Goal: Transaction & Acquisition: Purchase product/service

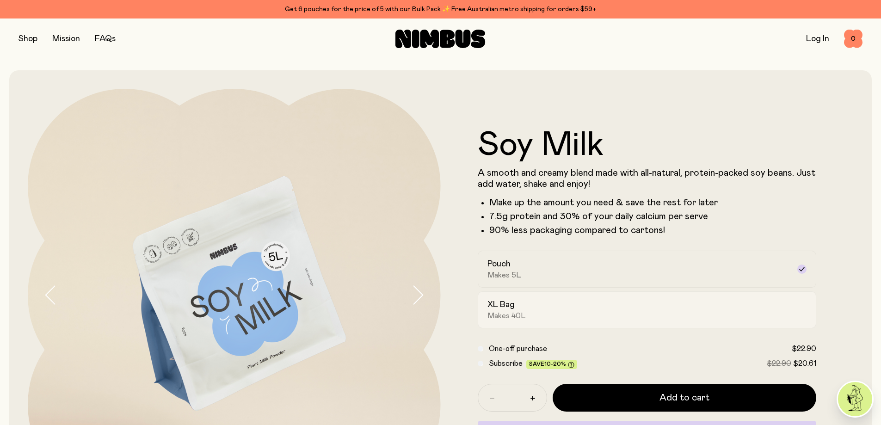
click at [515, 312] on span "Makes 40L" at bounding box center [506, 315] width 38 height 9
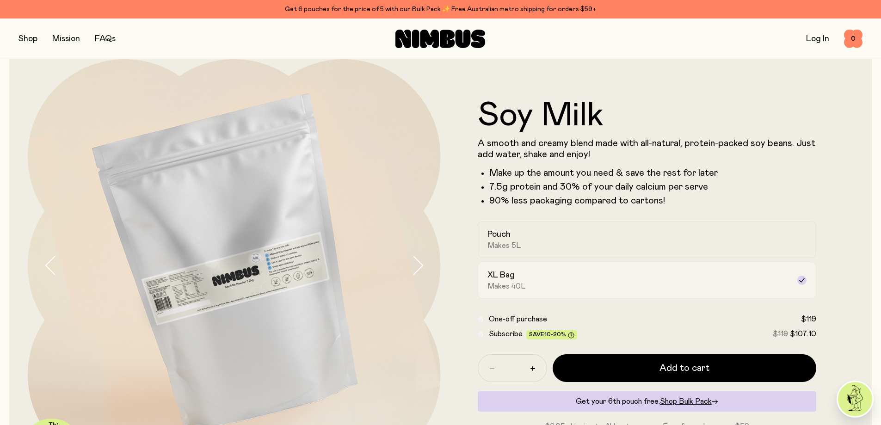
scroll to position [46, 0]
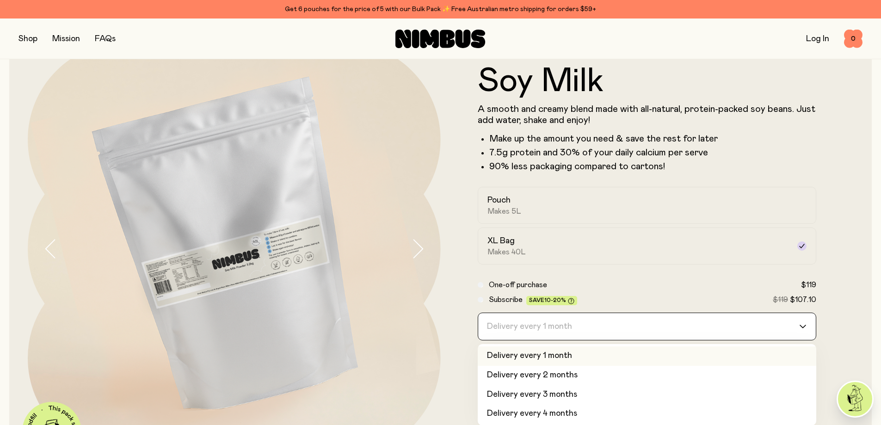
click at [519, 326] on div "Delivery every 1 month" at bounding box center [638, 326] width 321 height 27
click at [519, 326] on input "Search for option" at bounding box center [641, 326] width 315 height 27
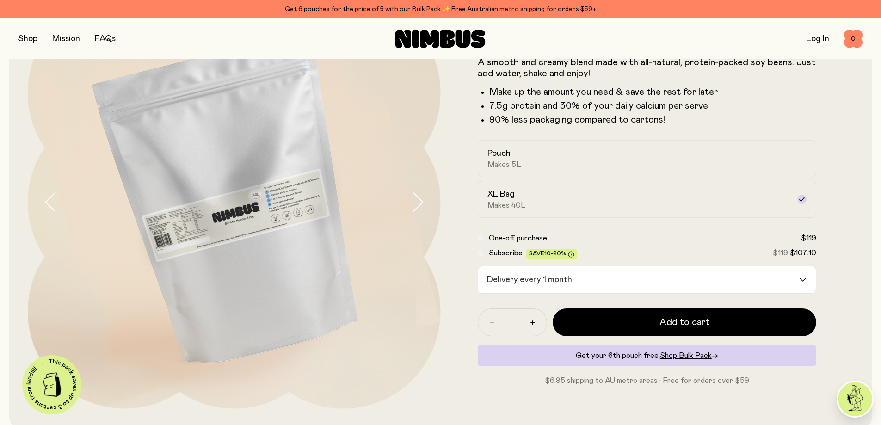
scroll to position [92, 0]
click at [184, 231] on img at bounding box center [234, 202] width 413 height 413
click at [416, 200] on icon "button" at bounding box center [417, 202] width 13 height 19
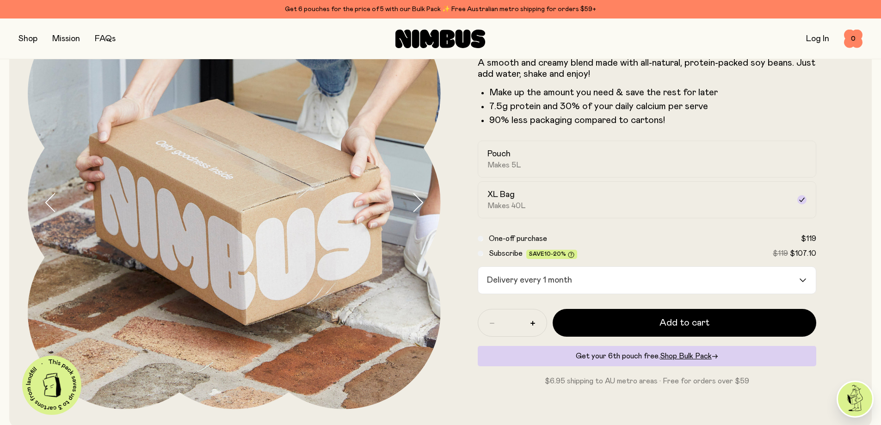
click at [416, 200] on icon "button" at bounding box center [417, 202] width 13 height 19
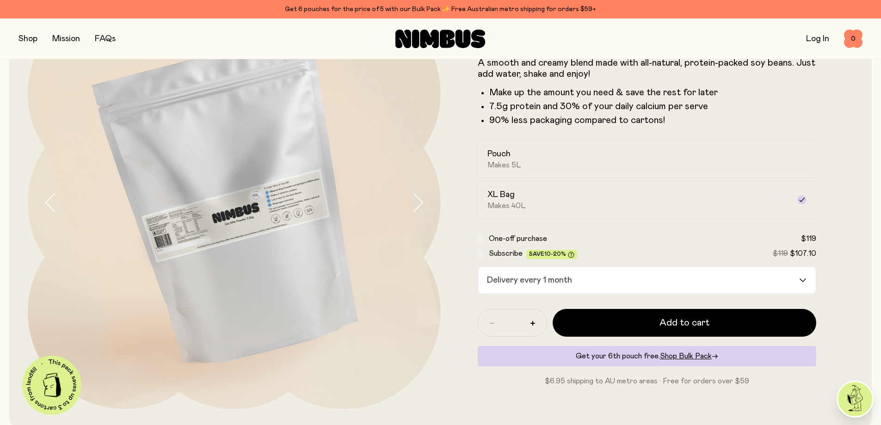
click at [416, 200] on icon "button" at bounding box center [417, 202] width 13 height 19
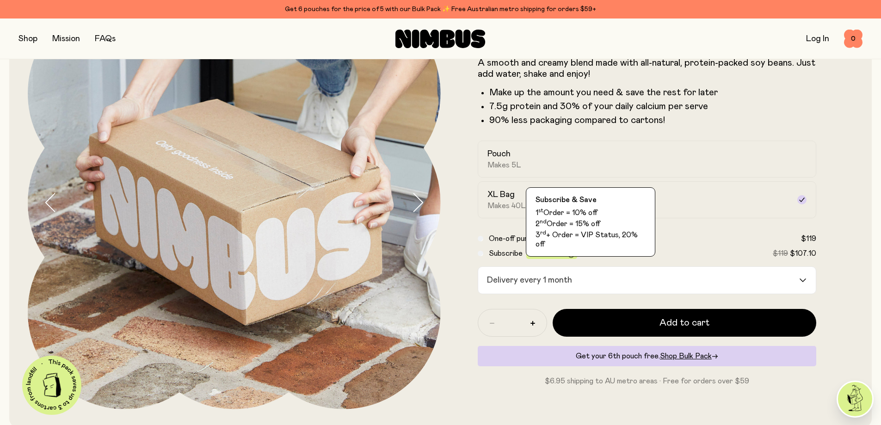
click at [570, 254] on icon at bounding box center [571, 254] width 2 height 3
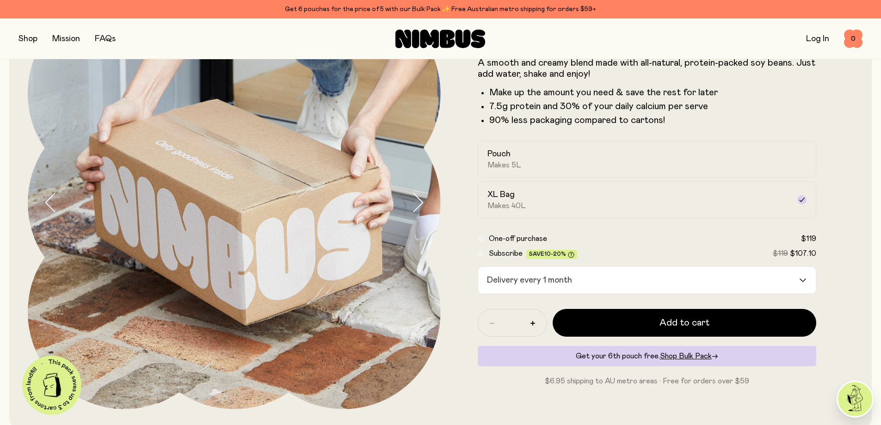
click at [570, 254] on icon at bounding box center [571, 254] width 2 height 3
click at [483, 7] on div "Get 6 pouches for the price of 5 with our Bulk Pack ✨ Free Australian metro shi…" at bounding box center [440, 9] width 844 height 11
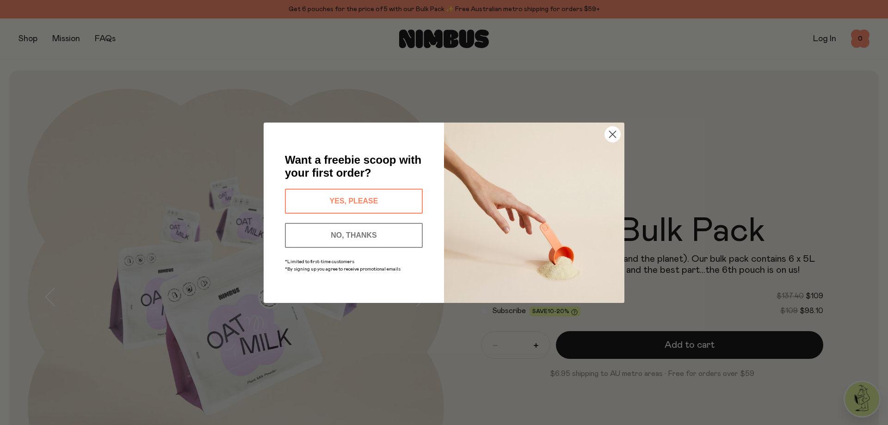
click at [354, 198] on button "YES, PLEASE" at bounding box center [354, 201] width 138 height 25
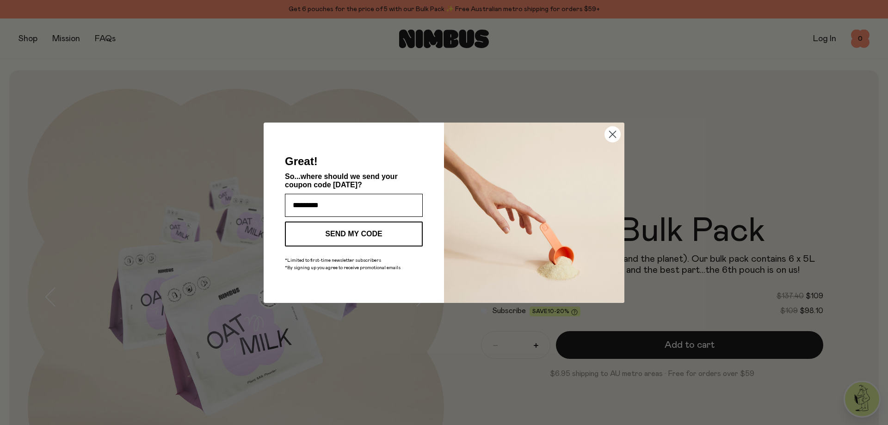
type input "**********"
click at [345, 229] on button "SEND MY CODE" at bounding box center [354, 233] width 138 height 25
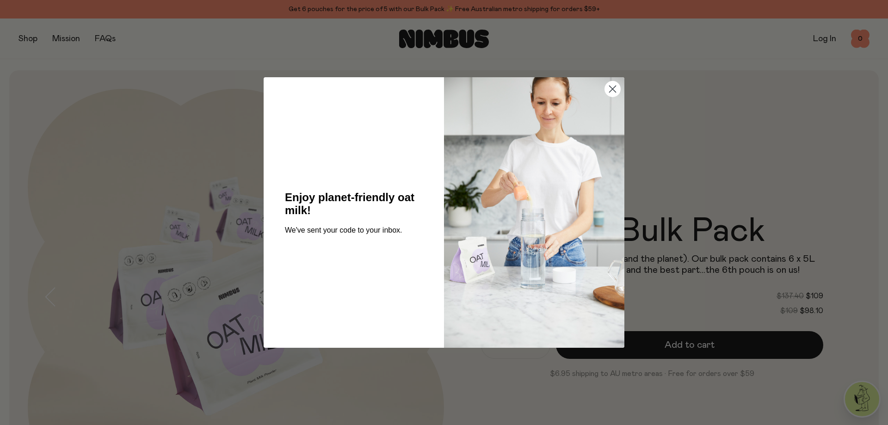
click at [610, 88] on circle "Close dialog" at bounding box center [612, 88] width 15 height 15
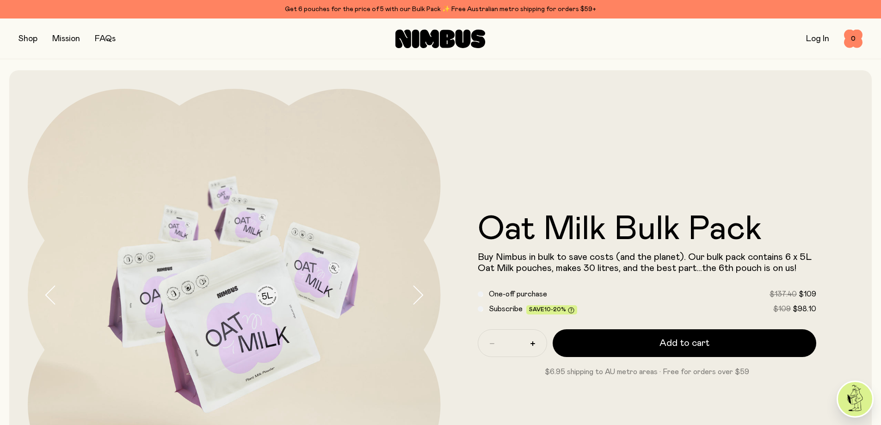
click at [416, 299] on icon "button" at bounding box center [417, 294] width 13 height 19
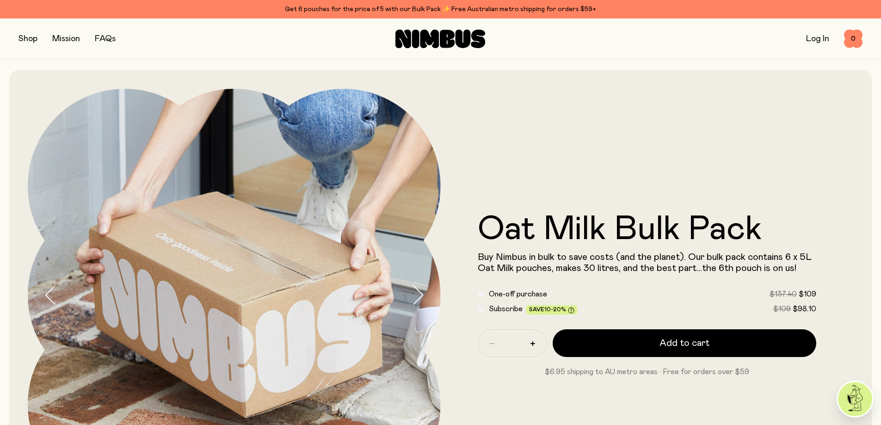
click at [419, 298] on icon "button" at bounding box center [417, 294] width 13 height 19
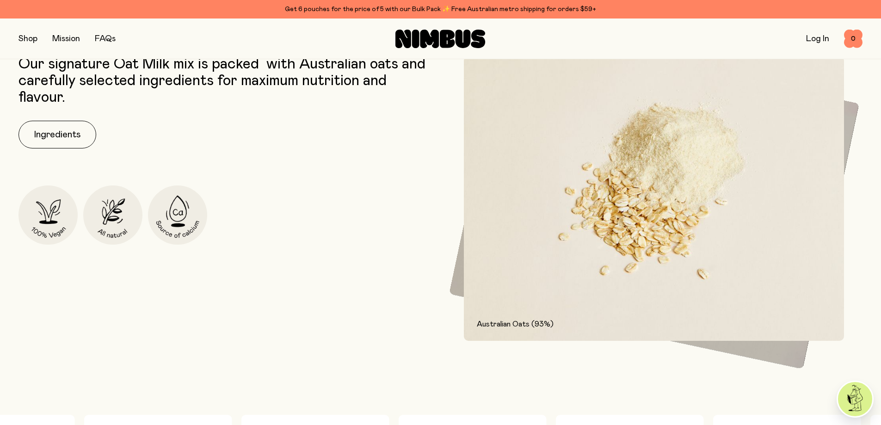
scroll to position [462, 0]
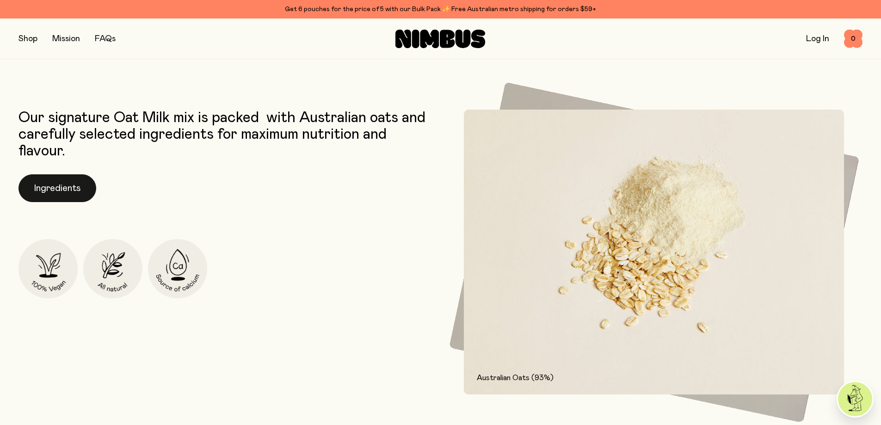
click at [62, 185] on button "Ingredients" at bounding box center [57, 188] width 78 height 28
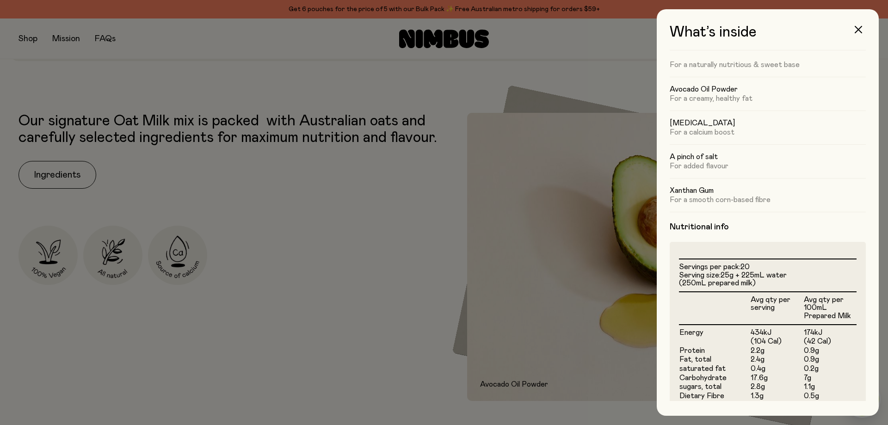
scroll to position [0, 0]
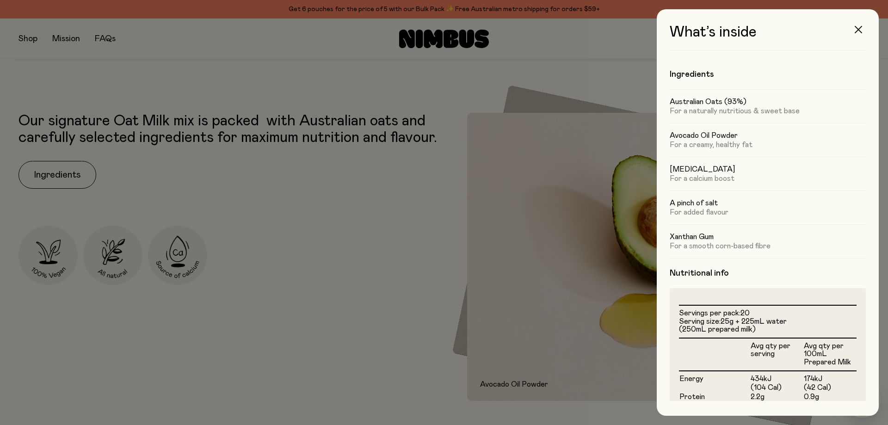
click at [855, 30] on icon "button" at bounding box center [857, 29] width 7 height 7
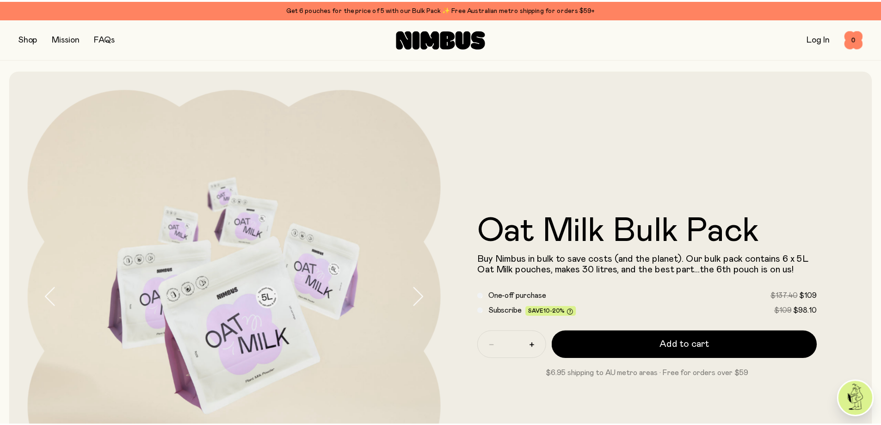
scroll to position [462, 0]
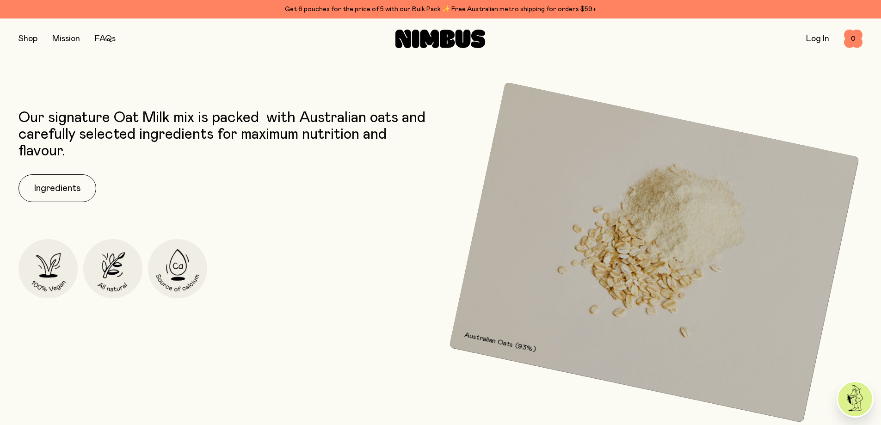
click at [29, 38] on button "button" at bounding box center [27, 38] width 19 height 13
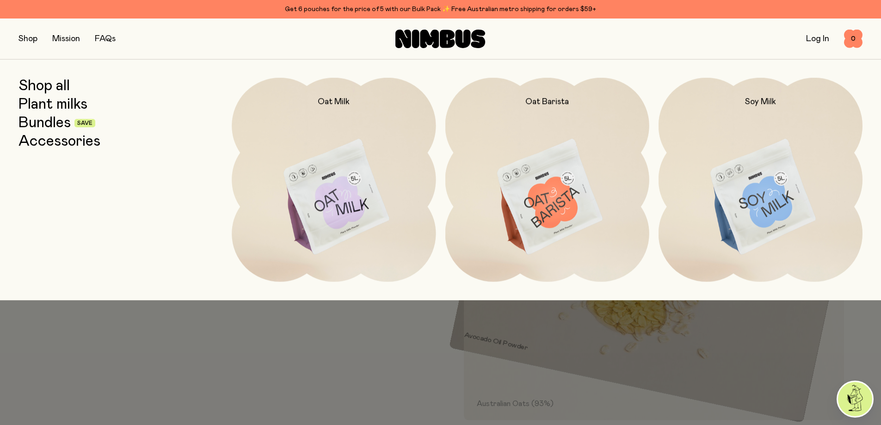
click at [55, 125] on link "Bundles" at bounding box center [44, 123] width 52 height 17
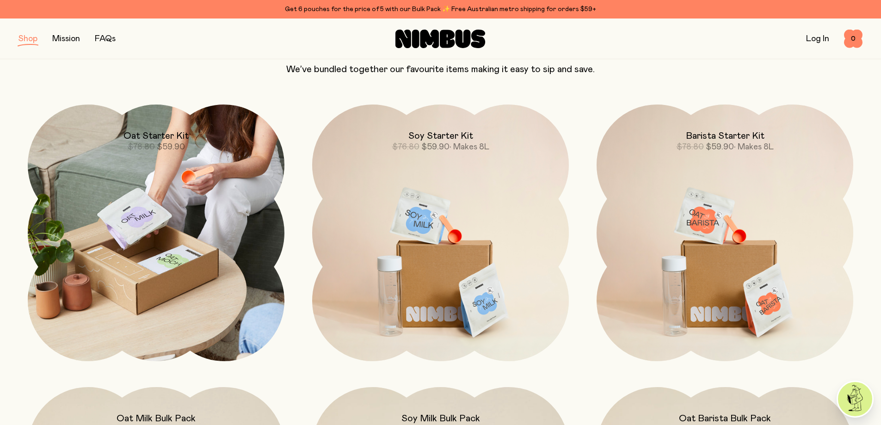
scroll to position [92, 0]
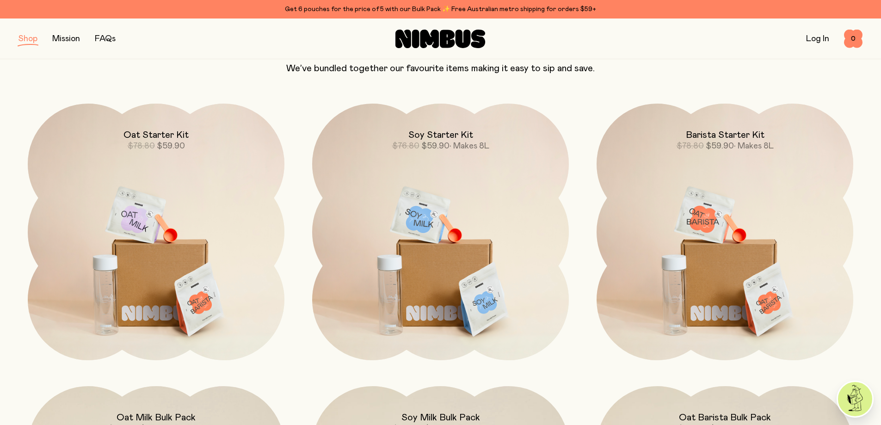
click at [32, 37] on button "button" at bounding box center [27, 38] width 19 height 13
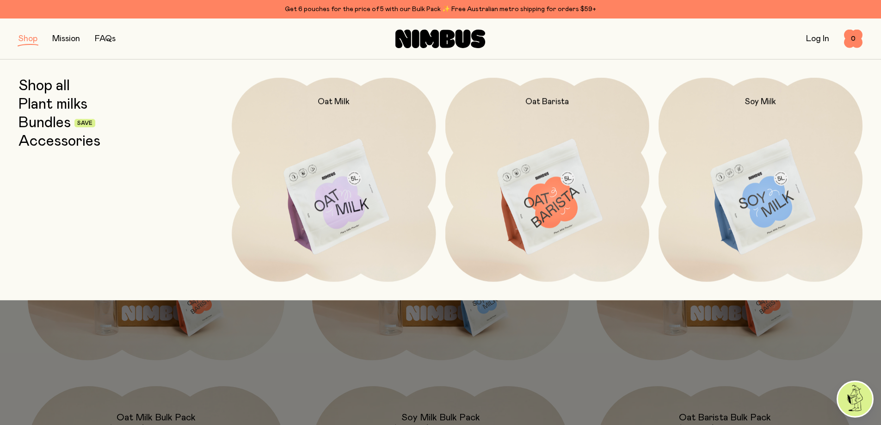
click at [52, 105] on link "Plant milks" at bounding box center [52, 104] width 69 height 17
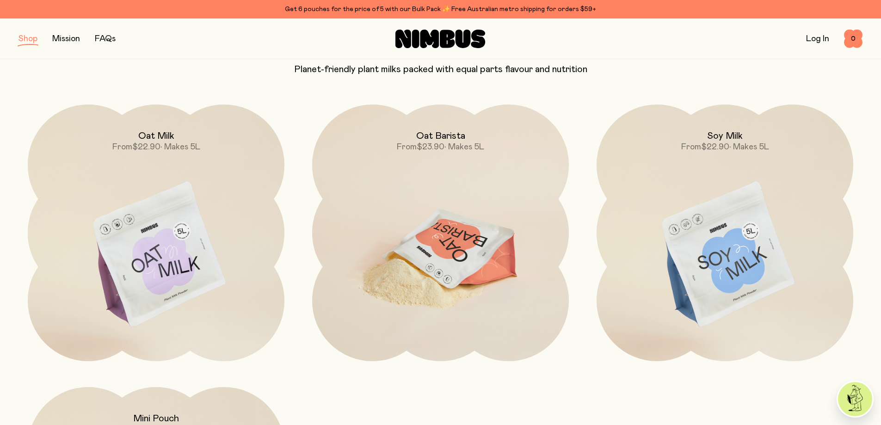
scroll to position [92, 0]
click at [433, 142] on span "$23.90" at bounding box center [431, 146] width 28 height 8
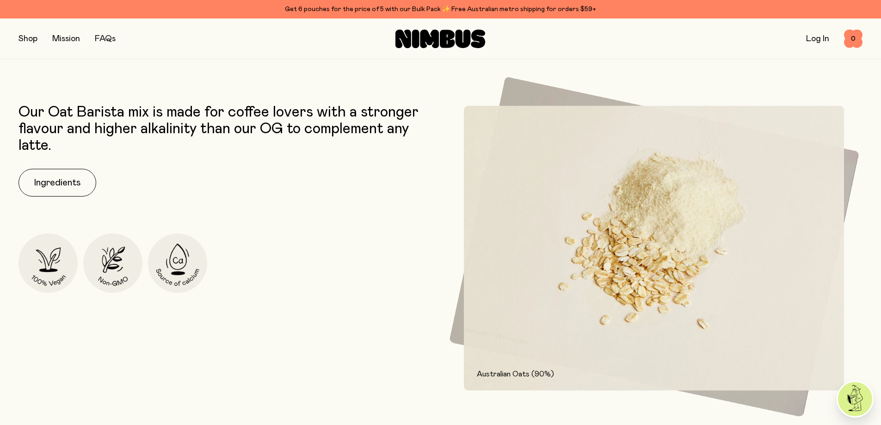
scroll to position [462, 0]
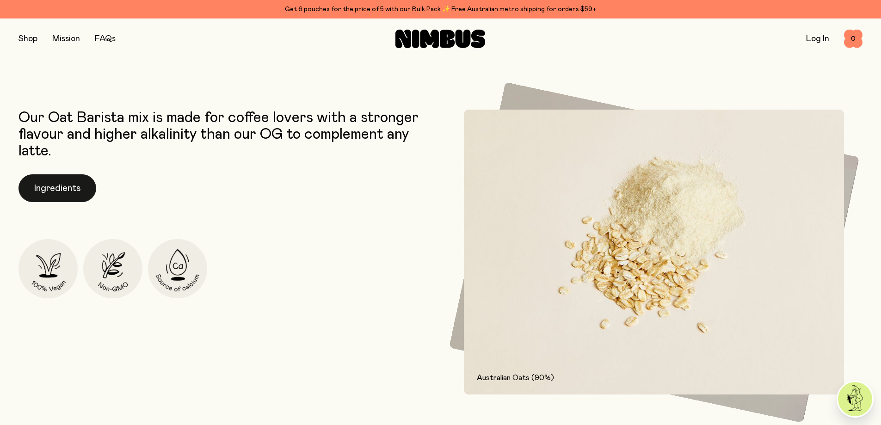
click at [47, 183] on button "Ingredients" at bounding box center [57, 188] width 78 height 28
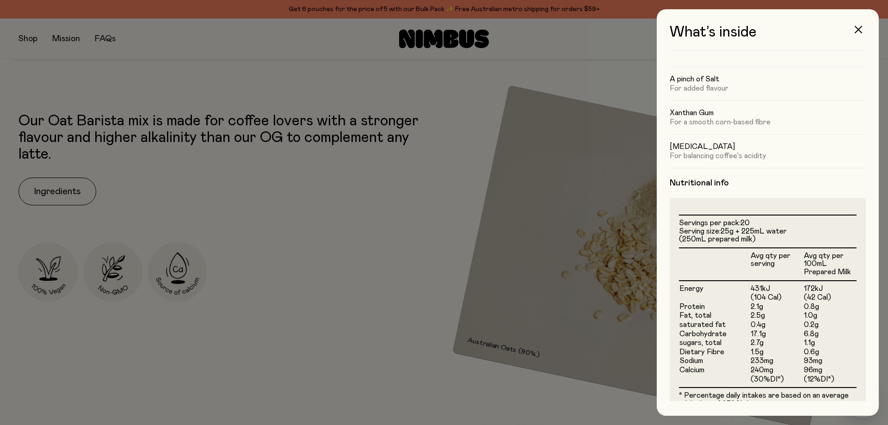
scroll to position [215, 0]
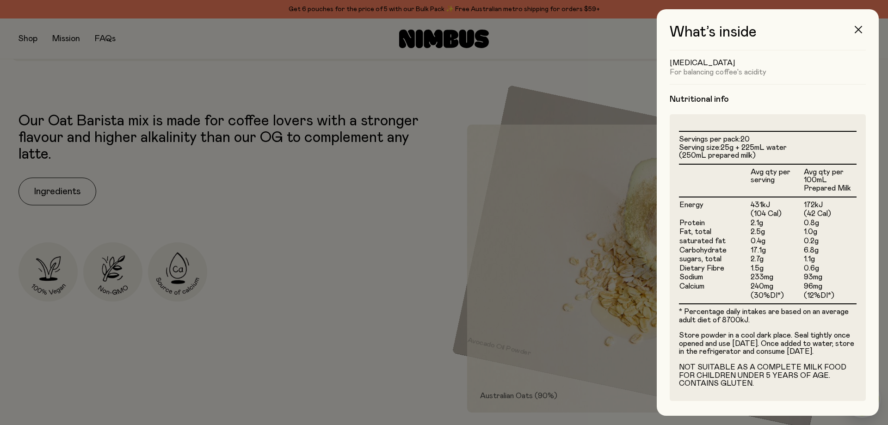
drag, startPoint x: 860, startPoint y: 31, endPoint x: 841, endPoint y: 29, distance: 19.2
click at [860, 31] on icon "button" at bounding box center [857, 29] width 7 height 7
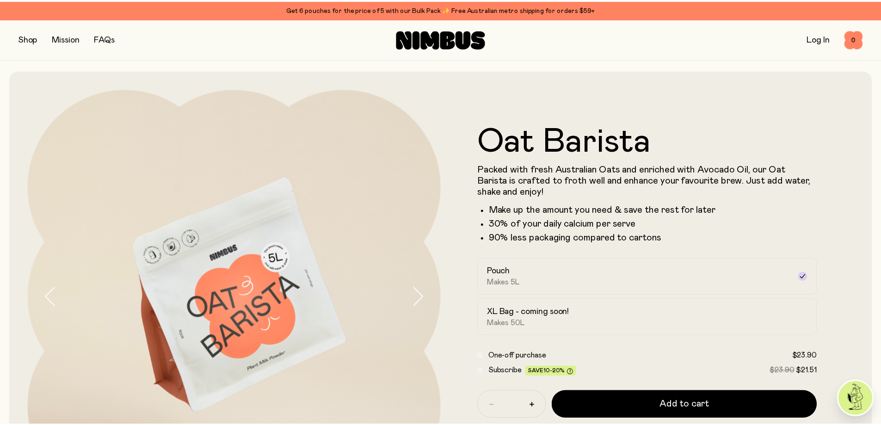
scroll to position [462, 0]
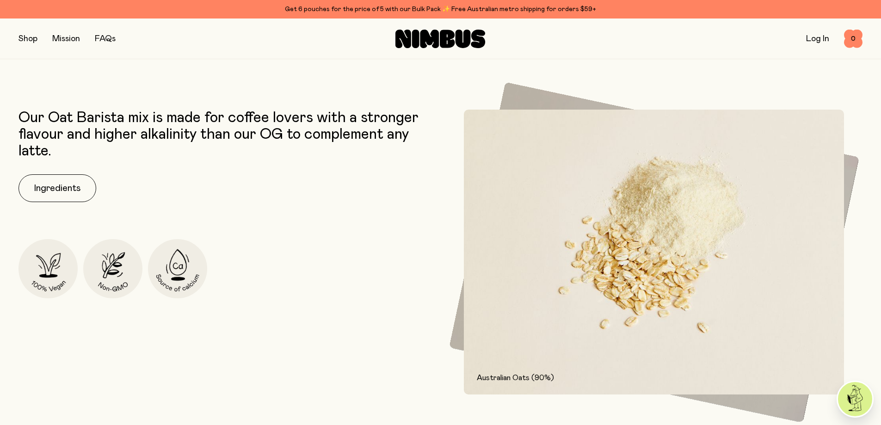
click at [25, 41] on button "button" at bounding box center [27, 38] width 19 height 13
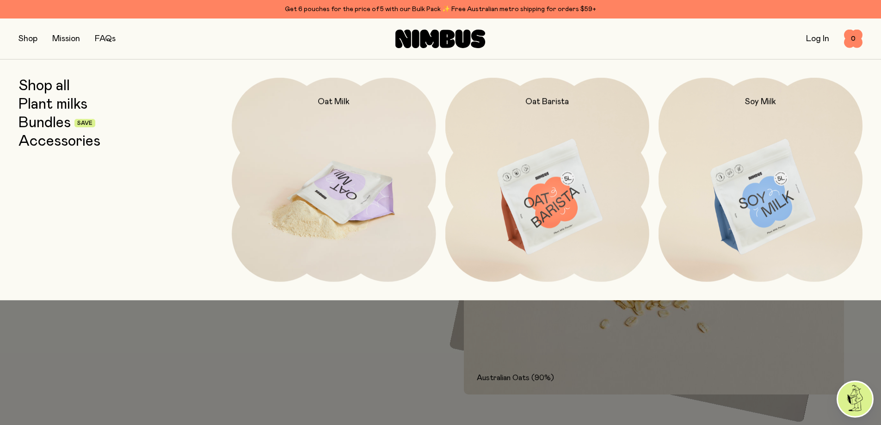
click at [335, 197] on img at bounding box center [334, 198] width 204 height 240
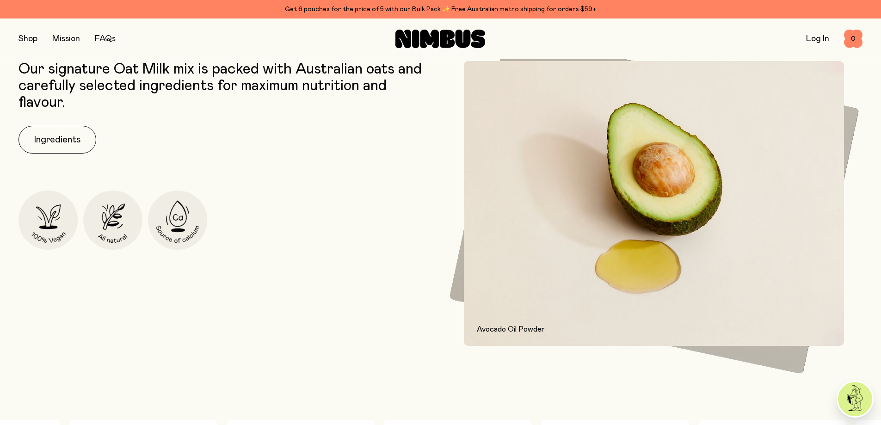
scroll to position [509, 0]
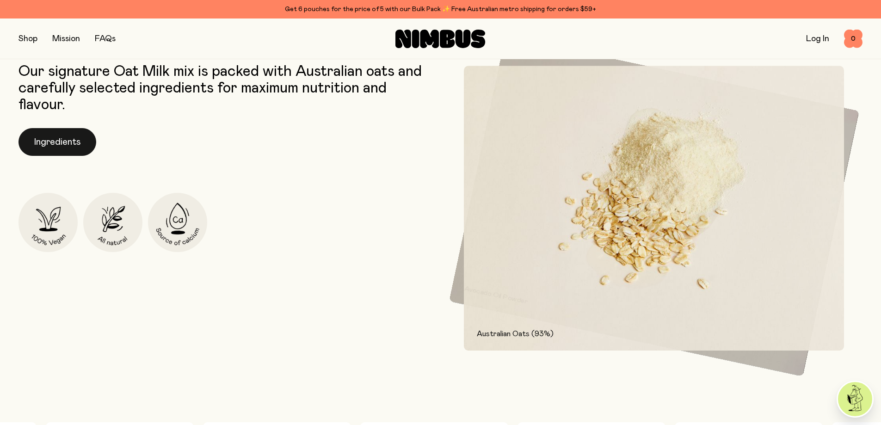
click at [62, 146] on button "Ingredients" at bounding box center [57, 142] width 78 height 28
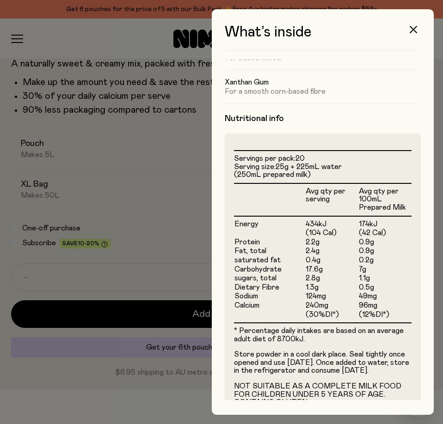
scroll to position [182, 0]
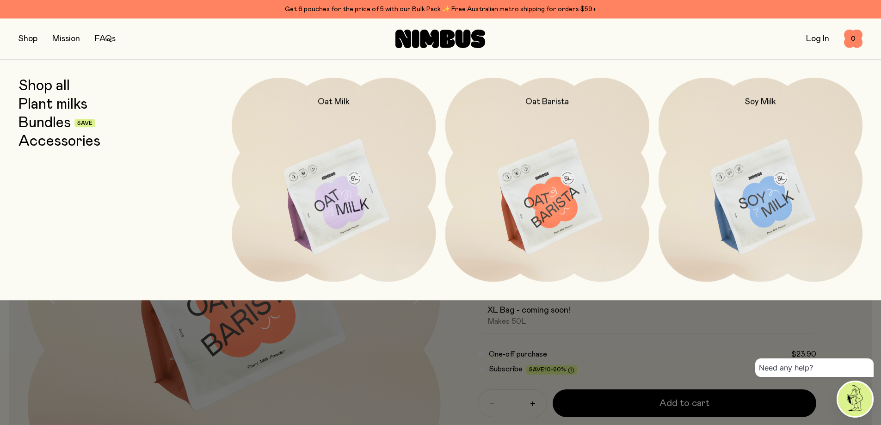
click at [46, 107] on link "Plant milks" at bounding box center [52, 104] width 69 height 17
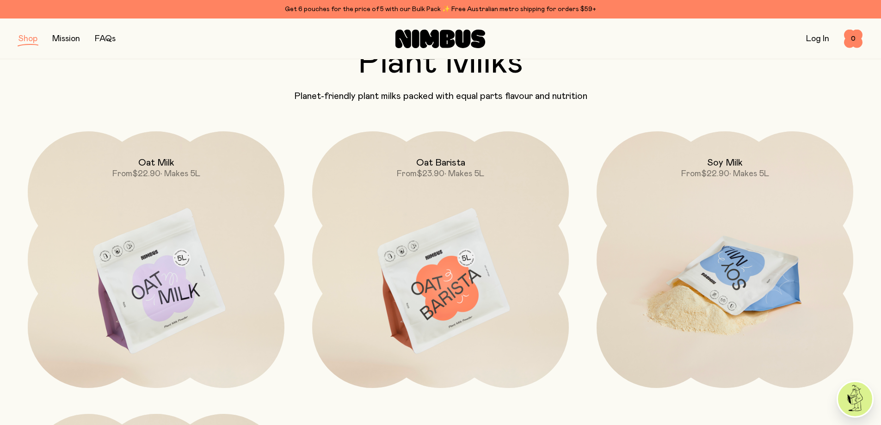
scroll to position [46, 0]
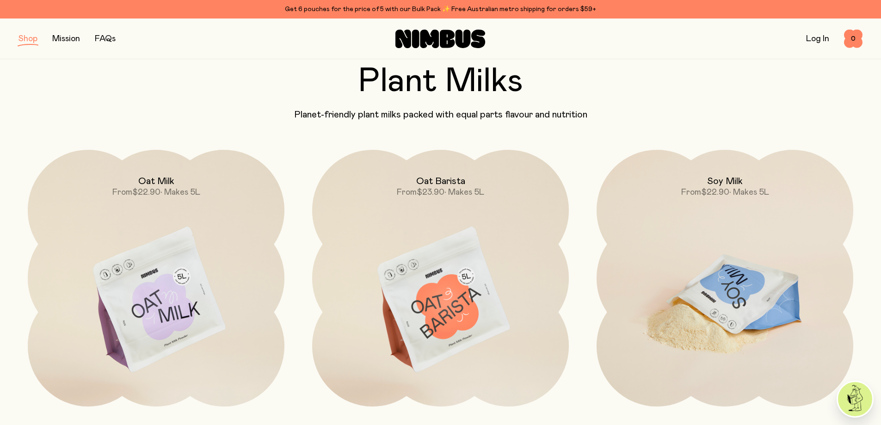
click at [722, 183] on h2 "Soy Milk" at bounding box center [725, 181] width 36 height 11
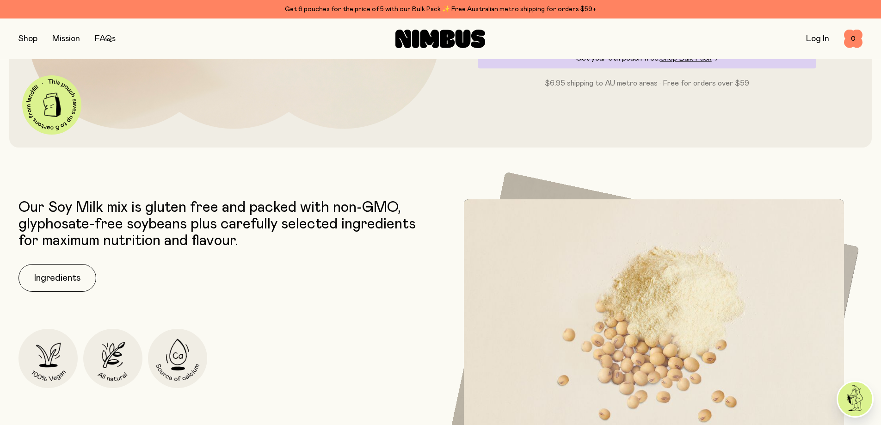
scroll to position [416, 0]
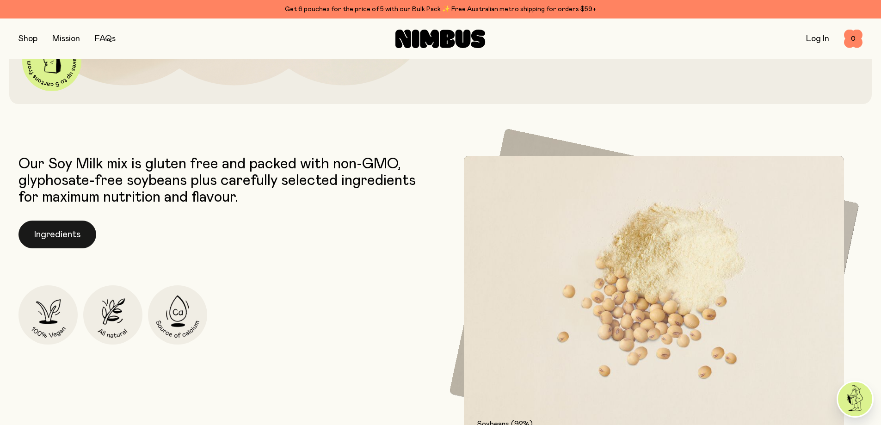
click at [72, 235] on button "Ingredients" at bounding box center [57, 235] width 78 height 28
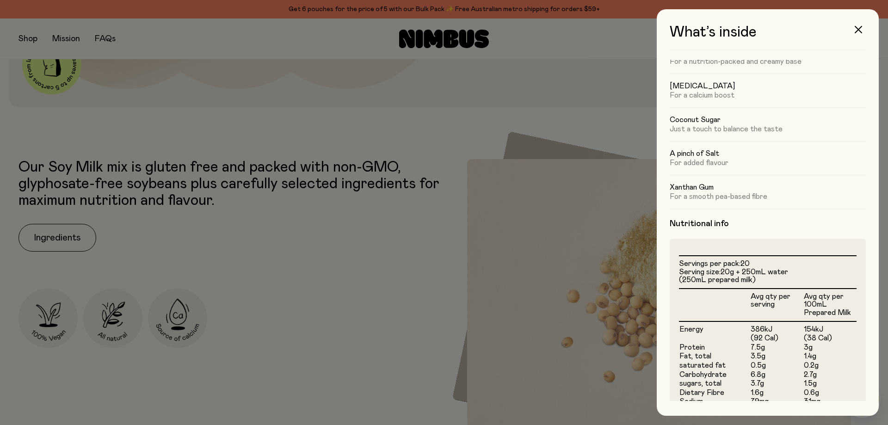
scroll to position [174, 0]
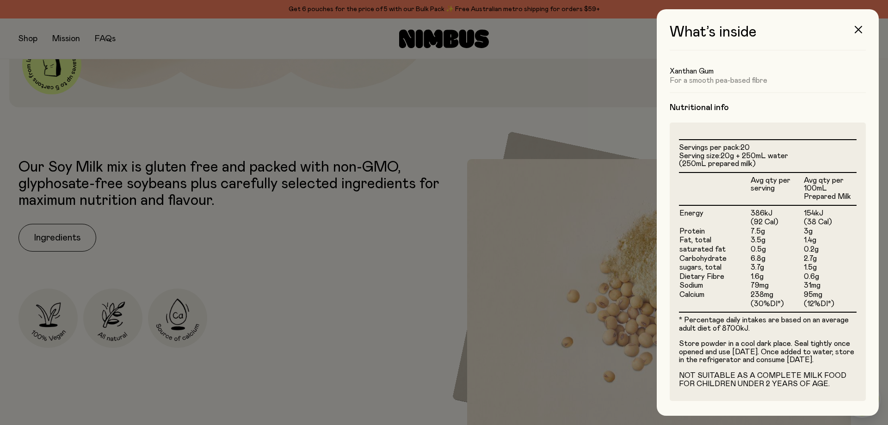
click at [30, 56] on div at bounding box center [444, 212] width 888 height 425
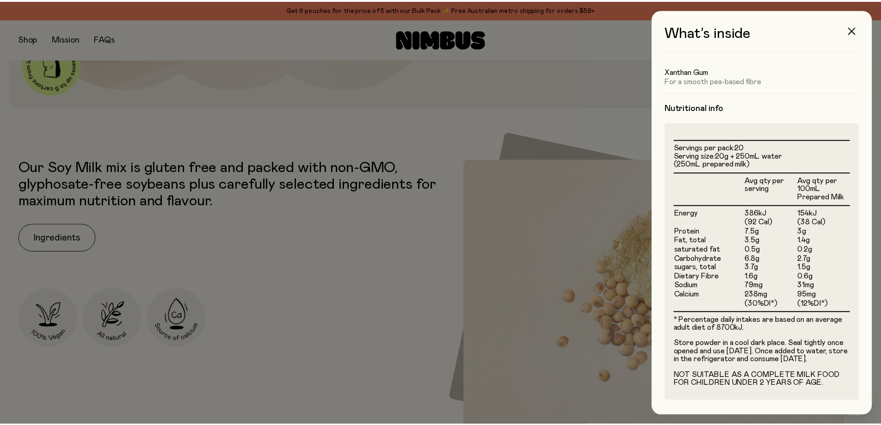
scroll to position [416, 0]
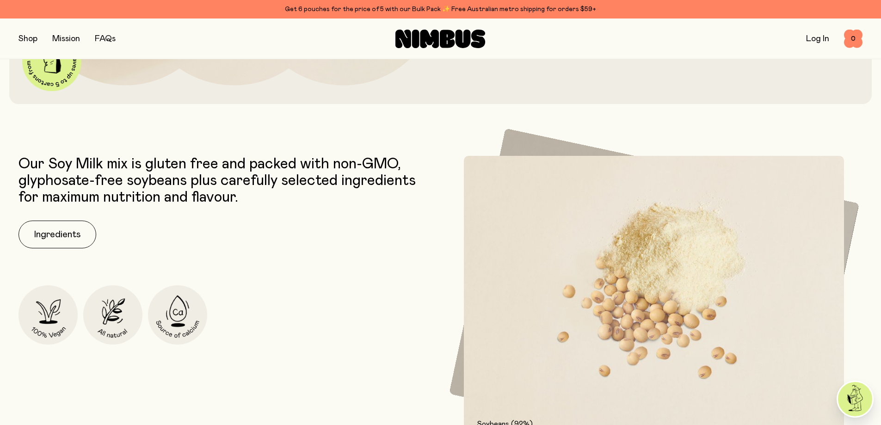
click at [29, 37] on button "button" at bounding box center [27, 38] width 19 height 13
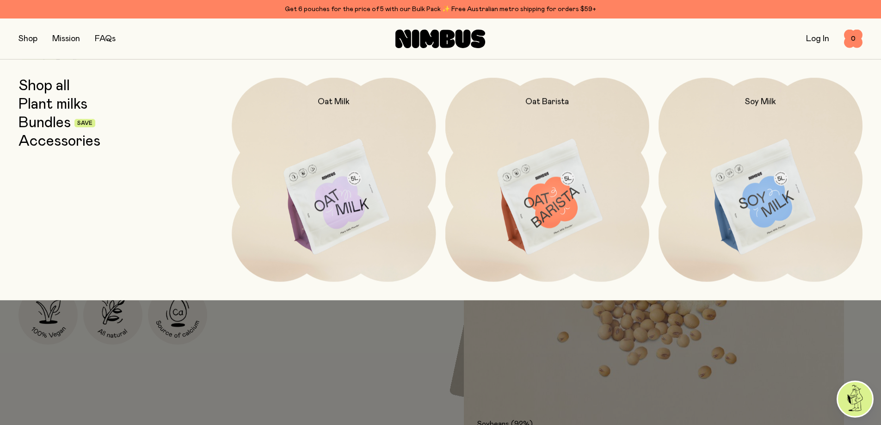
click at [46, 124] on link "Bundles" at bounding box center [44, 123] width 52 height 17
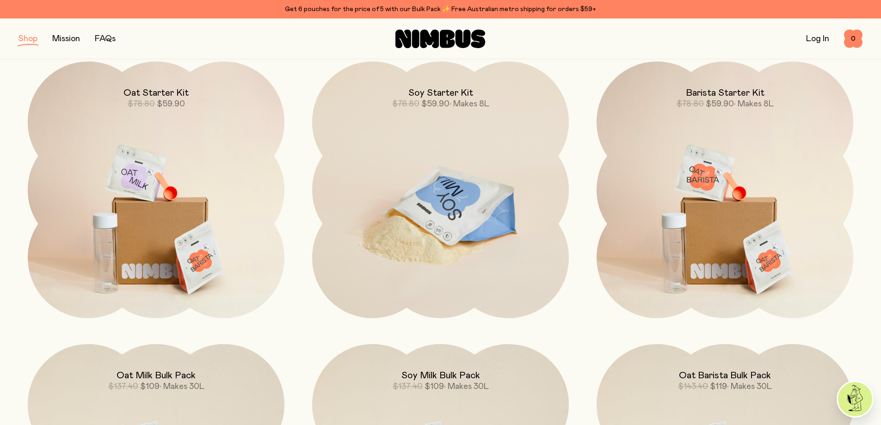
scroll to position [46, 0]
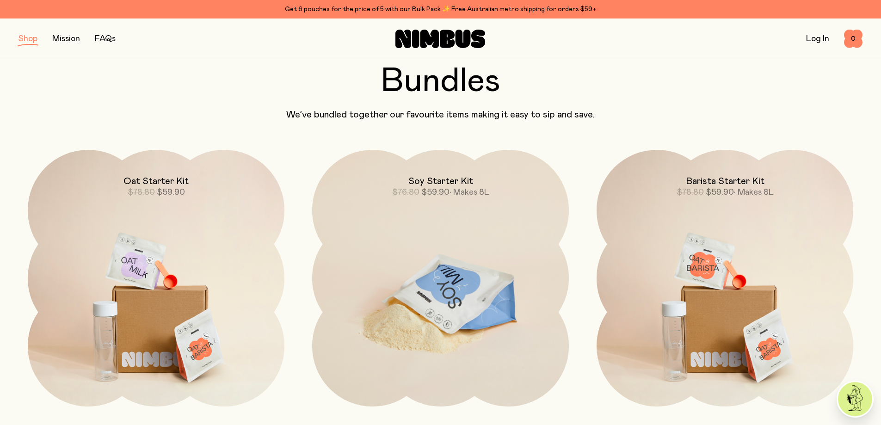
click at [436, 182] on h2 "Soy Starter Kit" at bounding box center [440, 181] width 65 height 11
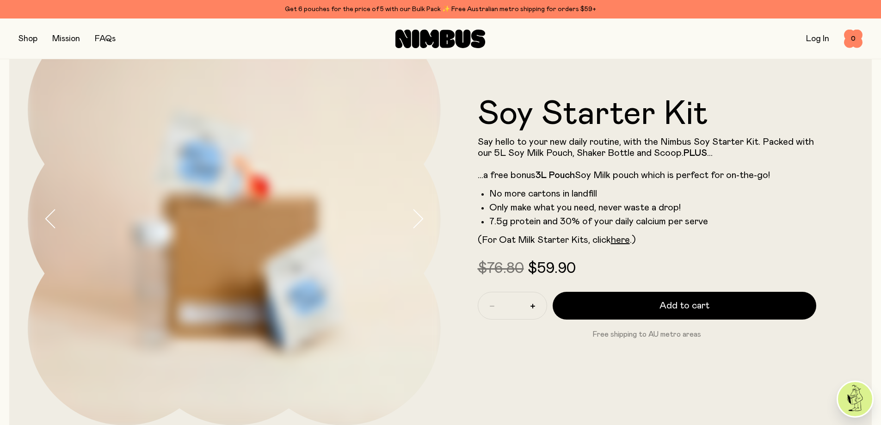
scroll to position [92, 0]
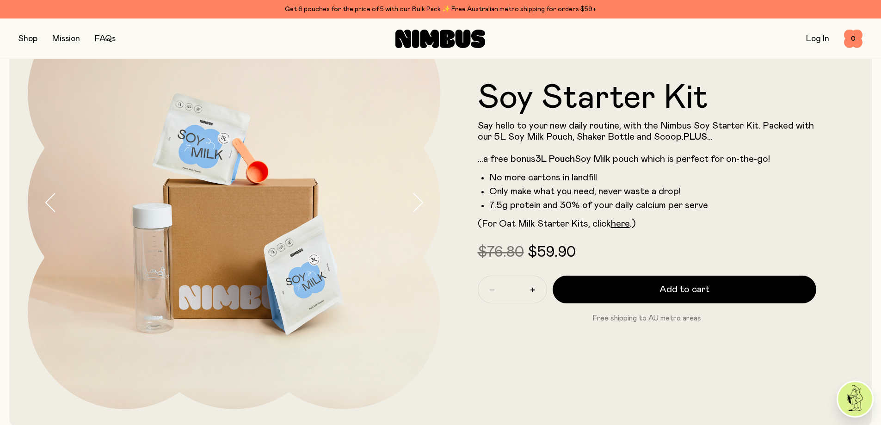
click at [420, 204] on icon "button" at bounding box center [417, 202] width 13 height 19
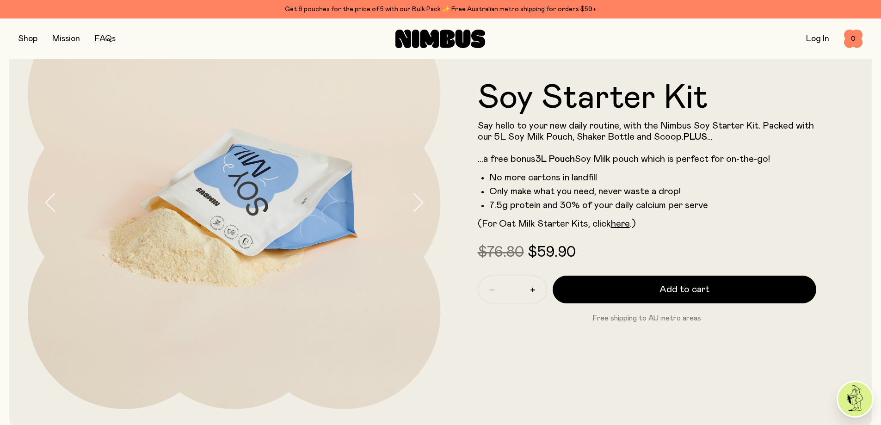
click at [420, 204] on icon "button" at bounding box center [417, 202] width 13 height 19
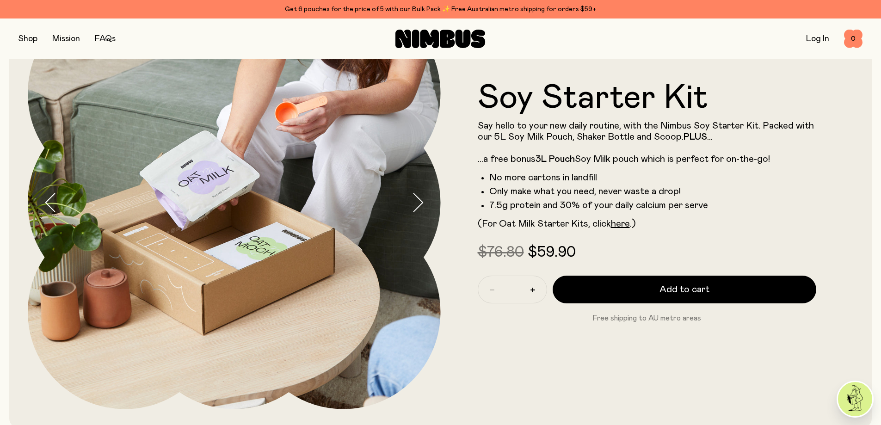
click at [420, 204] on icon "button" at bounding box center [417, 202] width 13 height 19
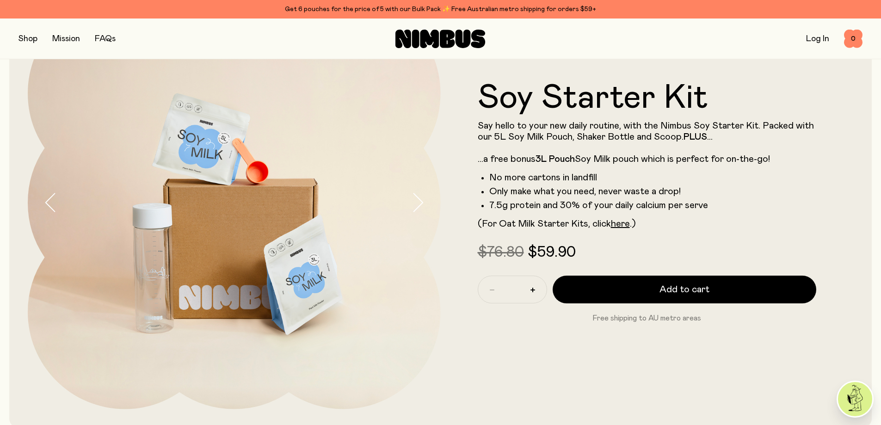
click at [420, 203] on icon "button" at bounding box center [417, 202] width 13 height 19
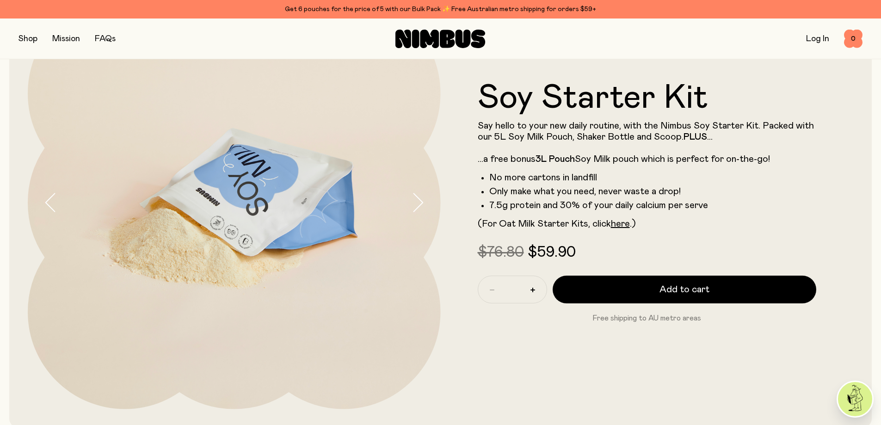
click at [18, 39] on div "Shop Mission FAQs Log In 0 0" at bounding box center [440, 38] width 881 height 41
click at [22, 38] on button "button" at bounding box center [27, 38] width 19 height 13
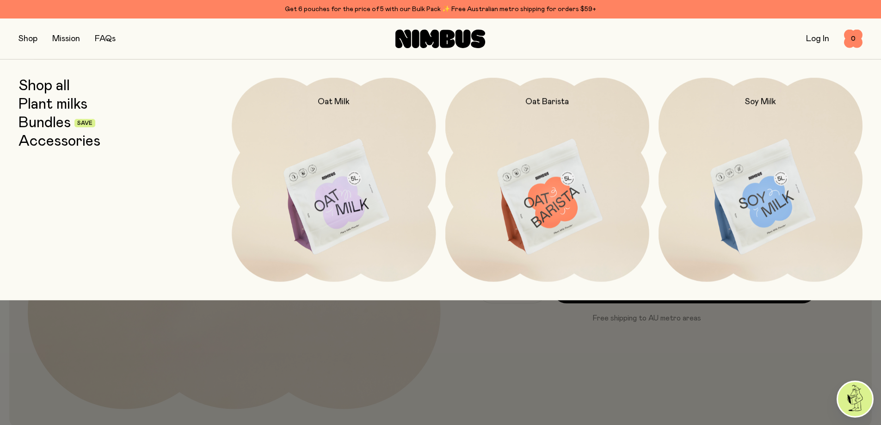
click at [48, 124] on link "Bundles" at bounding box center [44, 123] width 52 height 17
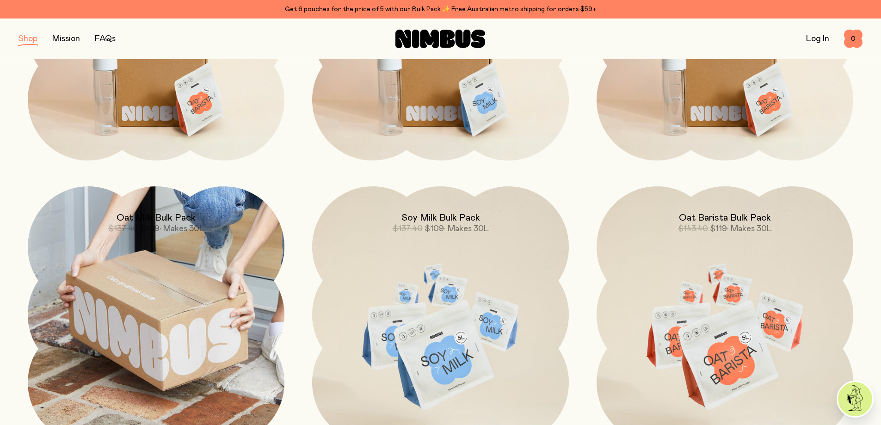
scroll to position [231, 0]
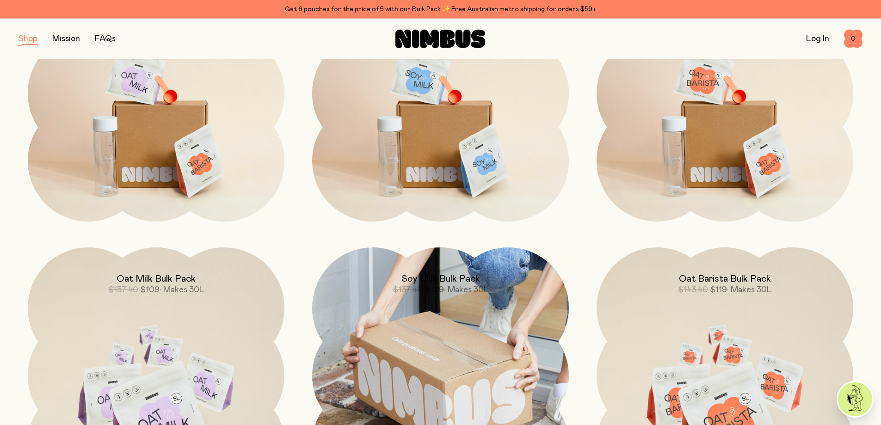
click at [437, 277] on h2 "Soy Milk Bulk Pack" at bounding box center [440, 278] width 79 height 11
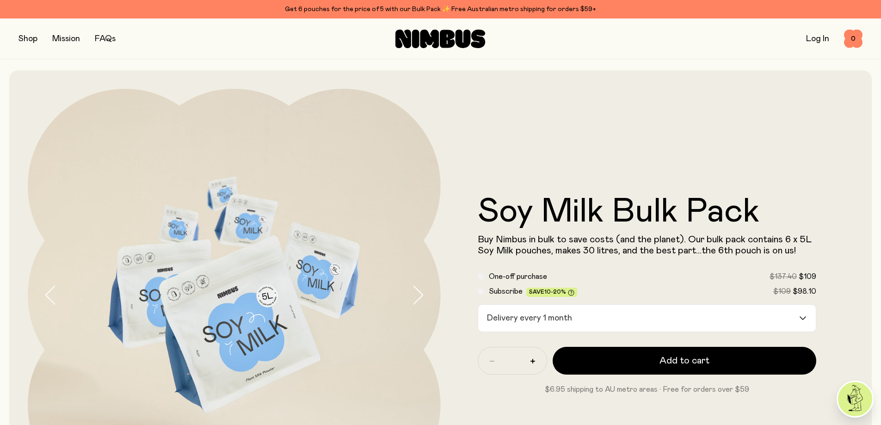
click at [555, 318] on div "Delivery every 1 month" at bounding box center [638, 318] width 321 height 27
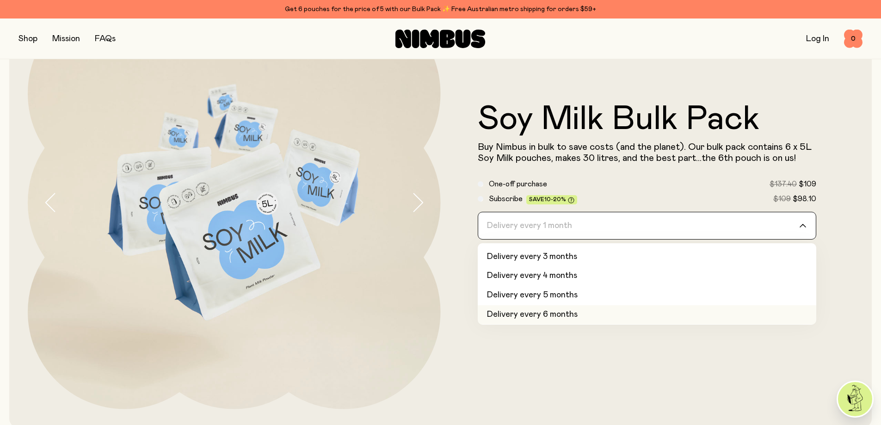
scroll to position [39, 0]
click at [549, 311] on li "Delivery every 6 months" at bounding box center [647, 312] width 339 height 19
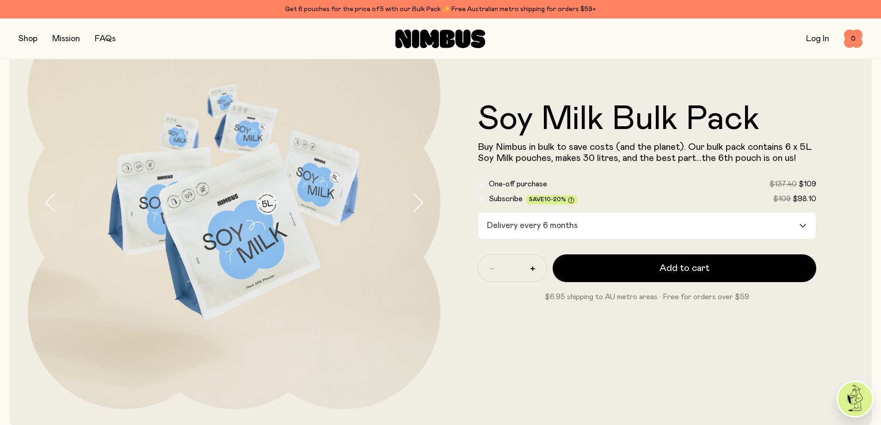
click at [24, 39] on button "button" at bounding box center [27, 38] width 19 height 13
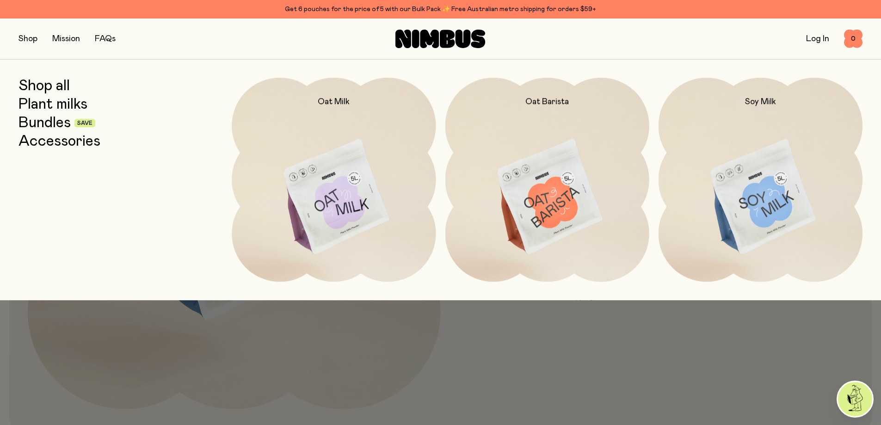
click at [50, 87] on link "Shop all" at bounding box center [43, 86] width 51 height 17
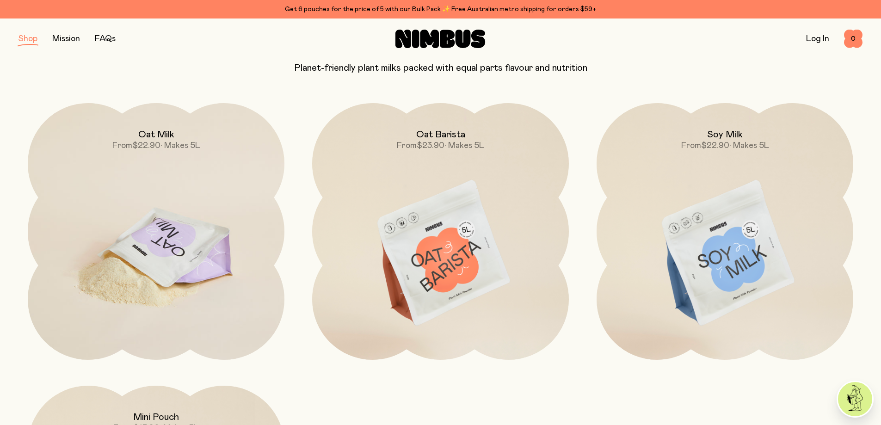
scroll to position [92, 0]
click at [168, 237] on img at bounding box center [156, 254] width 257 height 301
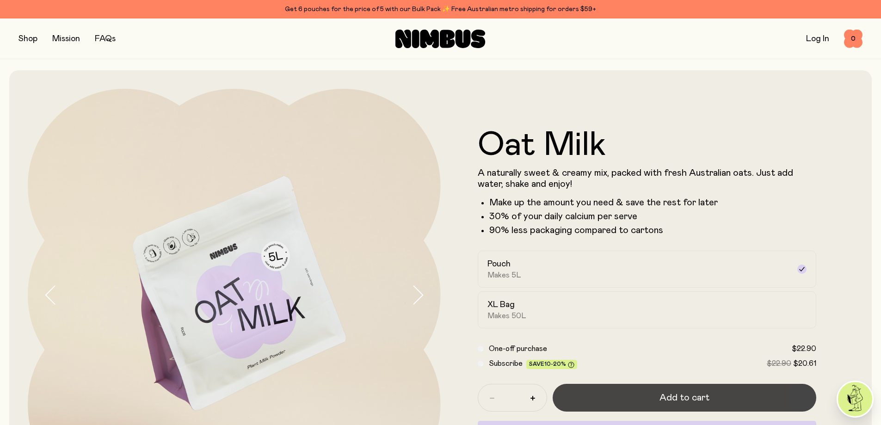
click at [681, 398] on span "Add to cart" at bounding box center [684, 397] width 50 height 13
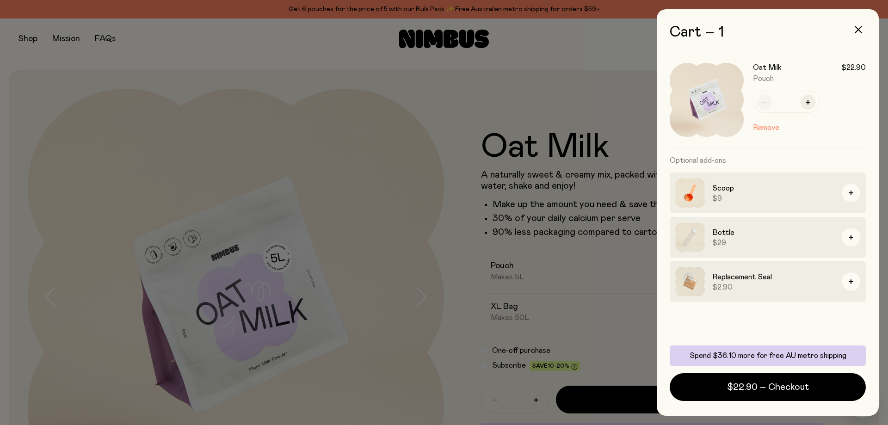
drag, startPoint x: 478, startPoint y: 184, endPoint x: 474, endPoint y: 192, distance: 9.1
click at [478, 184] on div at bounding box center [444, 212] width 888 height 425
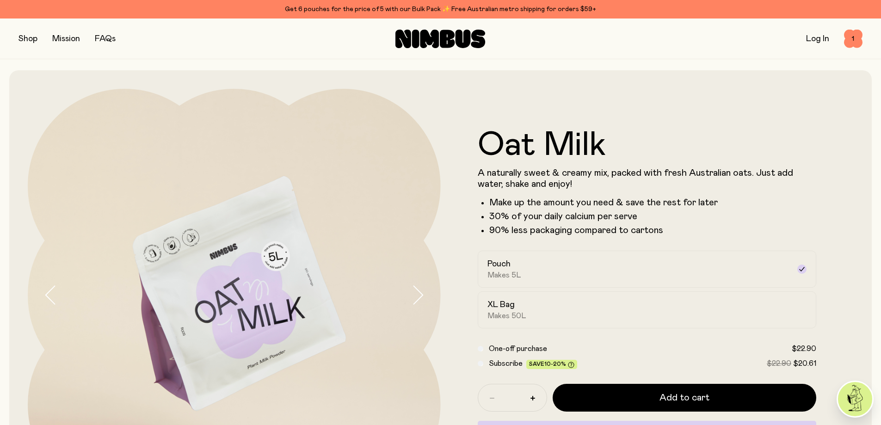
click at [25, 42] on button "button" at bounding box center [27, 38] width 19 height 13
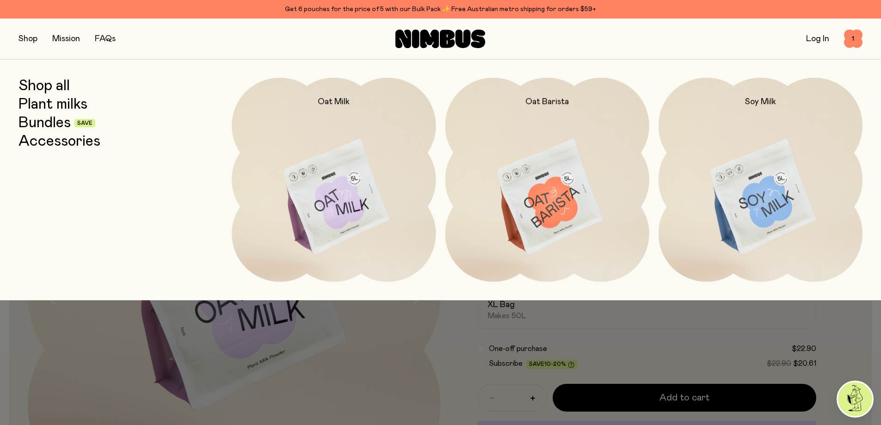
click at [60, 143] on link "Accessories" at bounding box center [59, 141] width 82 height 17
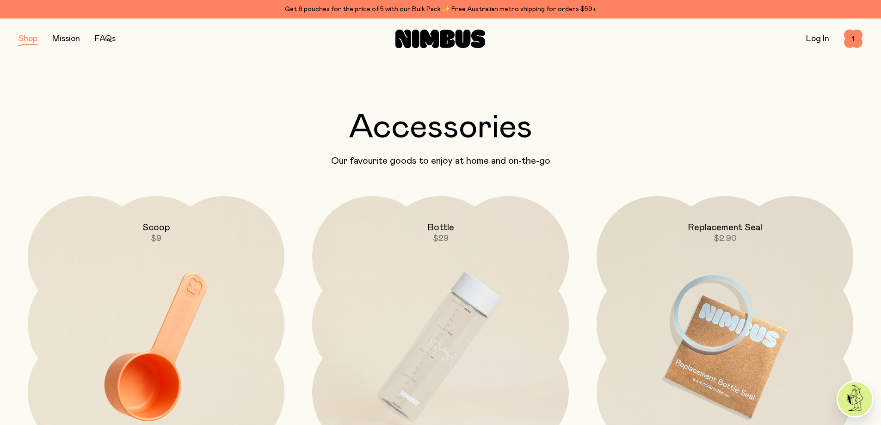
click at [29, 37] on button "button" at bounding box center [27, 38] width 19 height 13
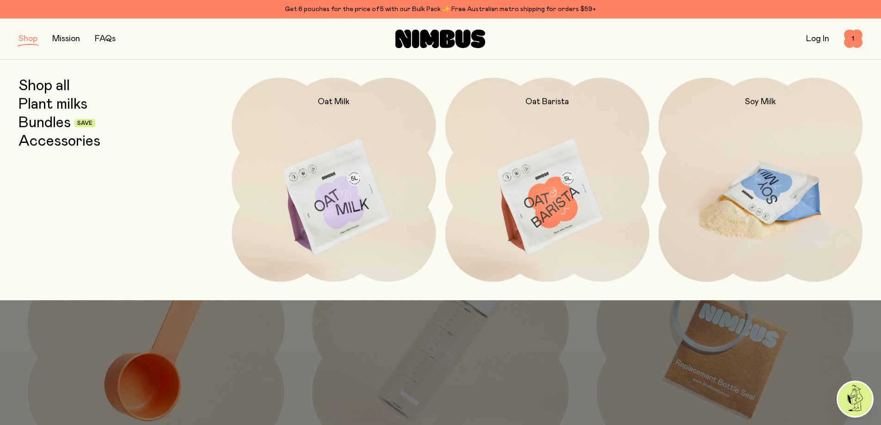
click at [754, 176] on img at bounding box center [760, 198] width 204 height 240
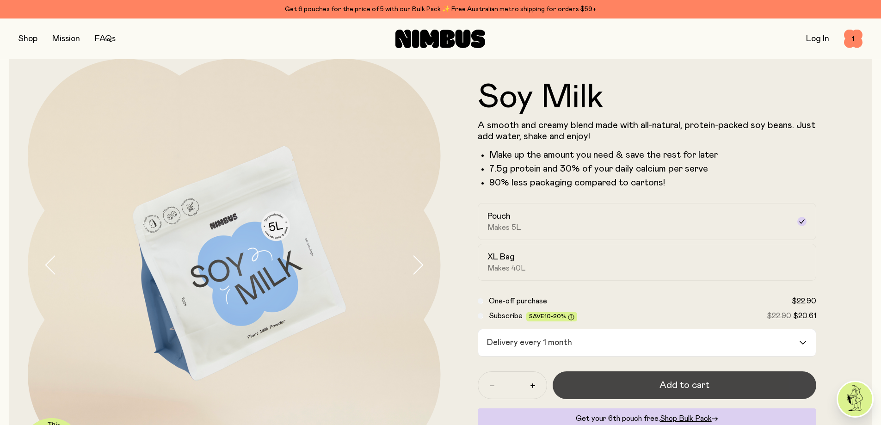
scroll to position [46, 0]
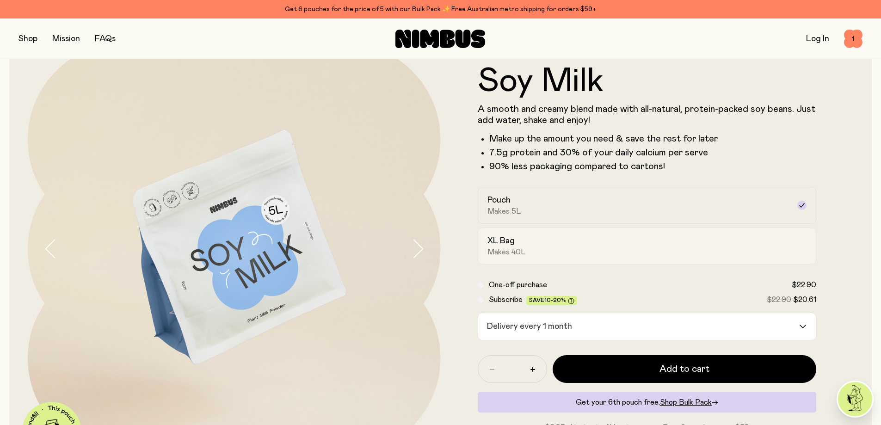
click at [543, 241] on div "XL Bag Makes 40L" at bounding box center [638, 245] width 303 height 21
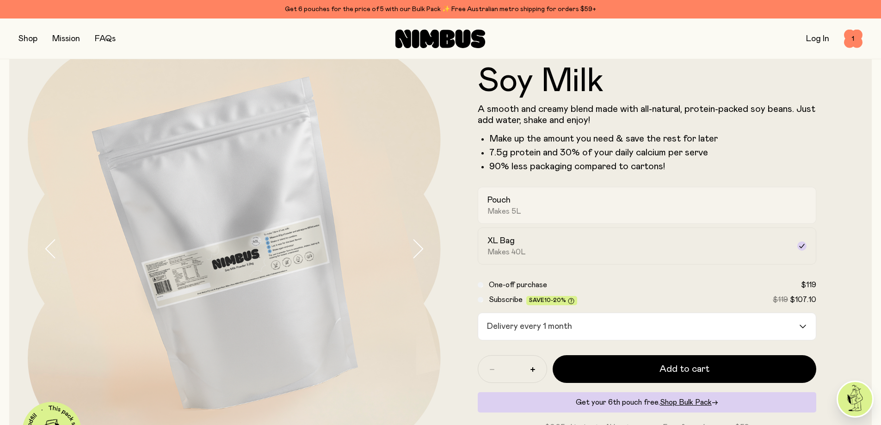
click at [521, 202] on div "Pouch Makes 5L" at bounding box center [638, 205] width 303 height 21
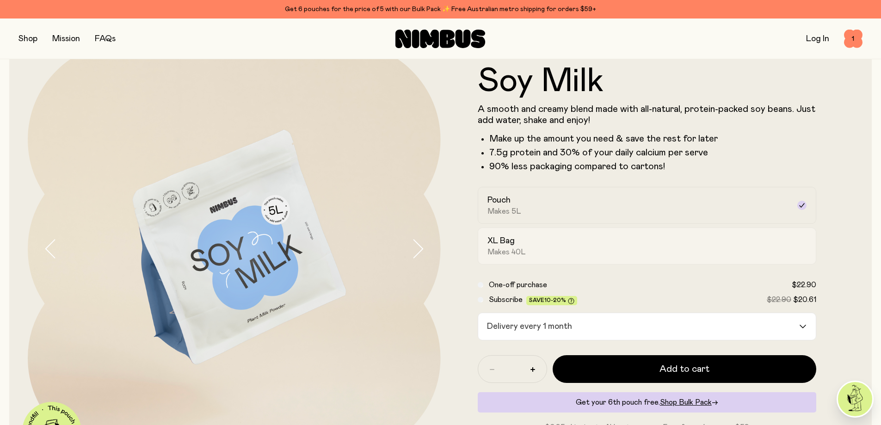
click at [526, 240] on div "XL Bag Makes 40L" at bounding box center [638, 245] width 303 height 21
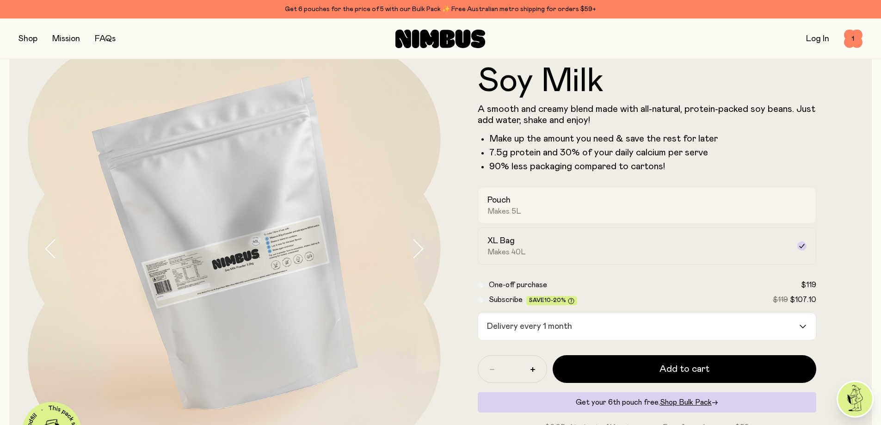
click at [525, 203] on div "Pouch Makes 5L" at bounding box center [638, 205] width 303 height 21
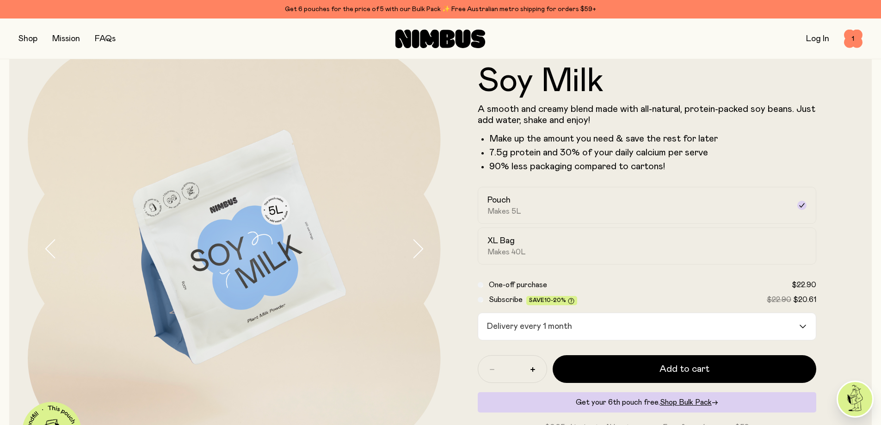
click at [414, 246] on icon "button" at bounding box center [417, 248] width 13 height 19
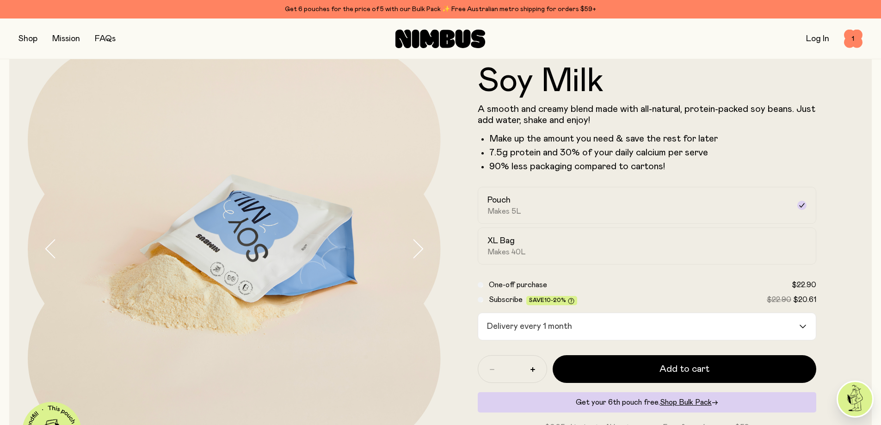
click at [415, 246] on icon "button" at bounding box center [417, 248] width 13 height 19
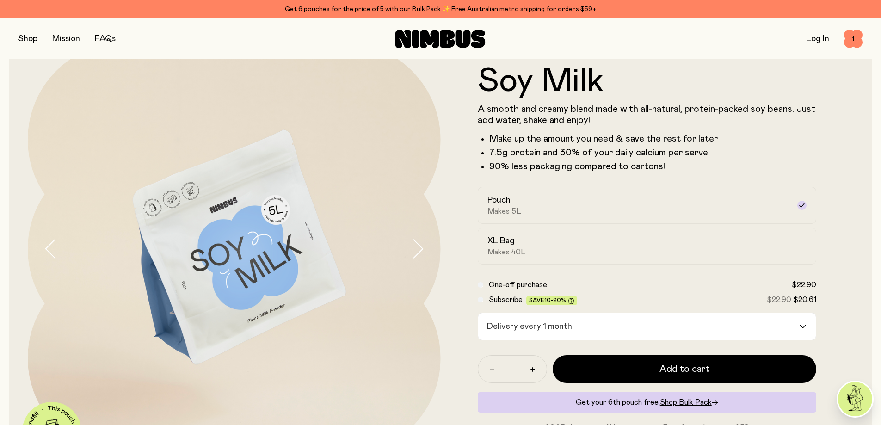
click at [157, 208] on img at bounding box center [234, 249] width 413 height 413
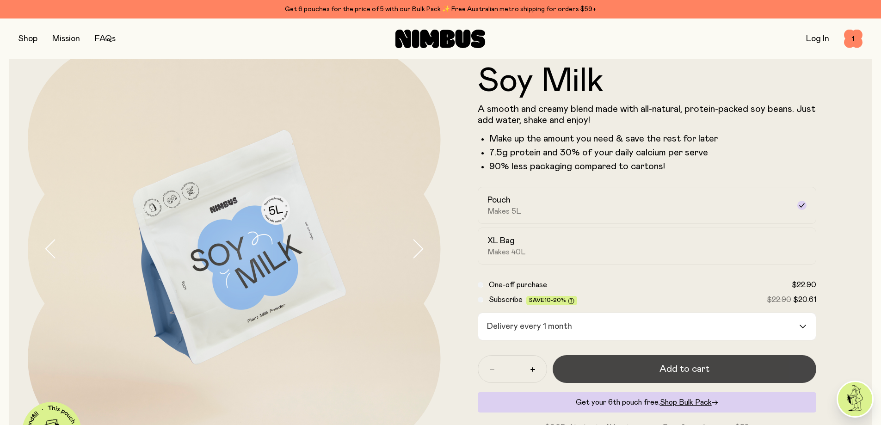
click at [697, 370] on span "Add to cart" at bounding box center [684, 369] width 50 height 13
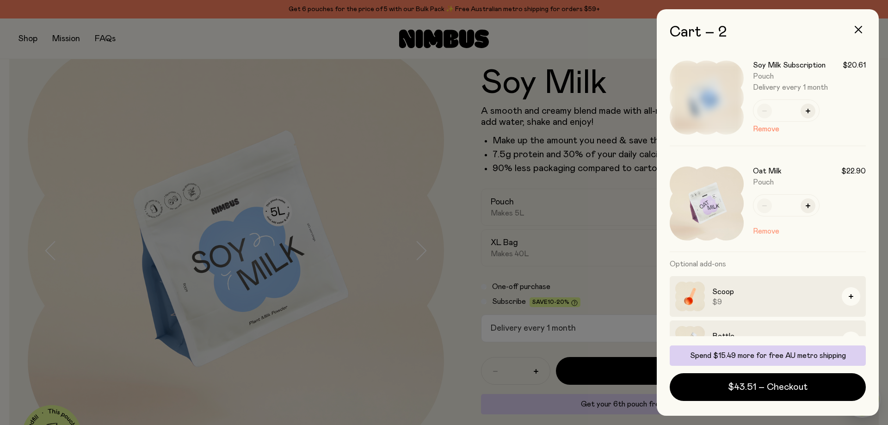
scroll to position [0, 0]
click at [769, 132] on button "Remove" at bounding box center [766, 131] width 26 height 11
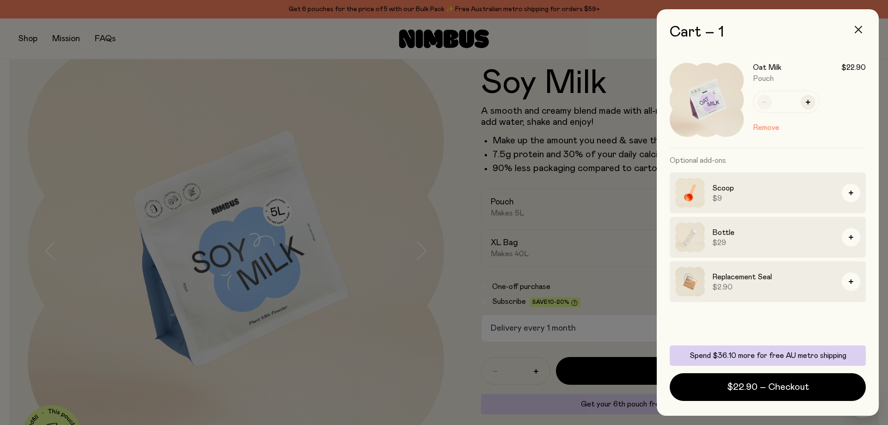
click at [855, 30] on icon "button" at bounding box center [857, 29] width 7 height 7
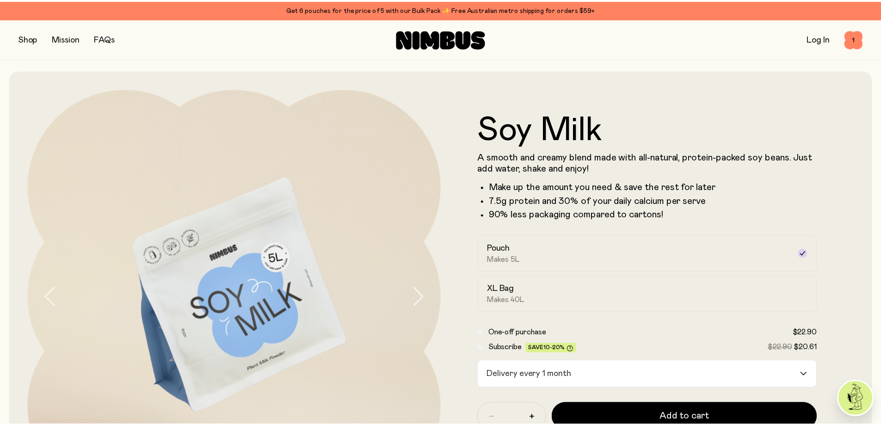
scroll to position [46, 0]
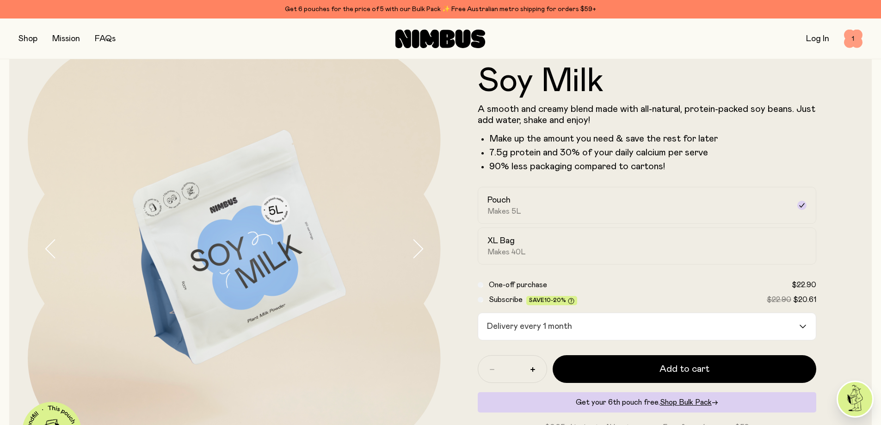
click at [848, 37] on span "1" at bounding box center [853, 39] width 18 height 18
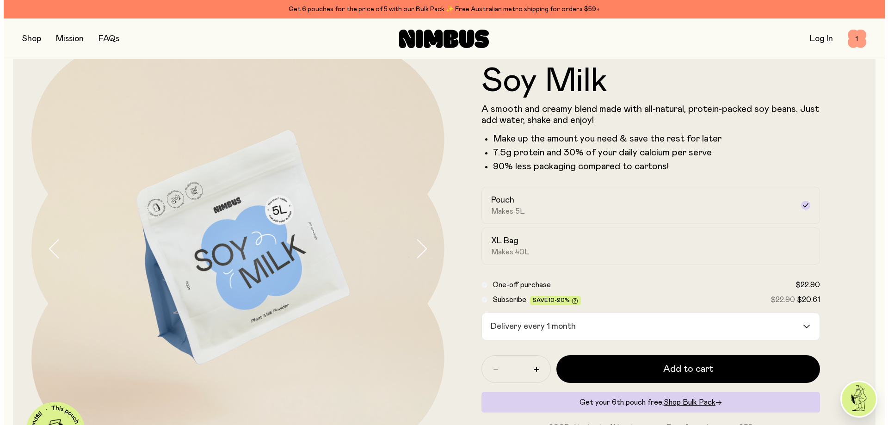
scroll to position [0, 0]
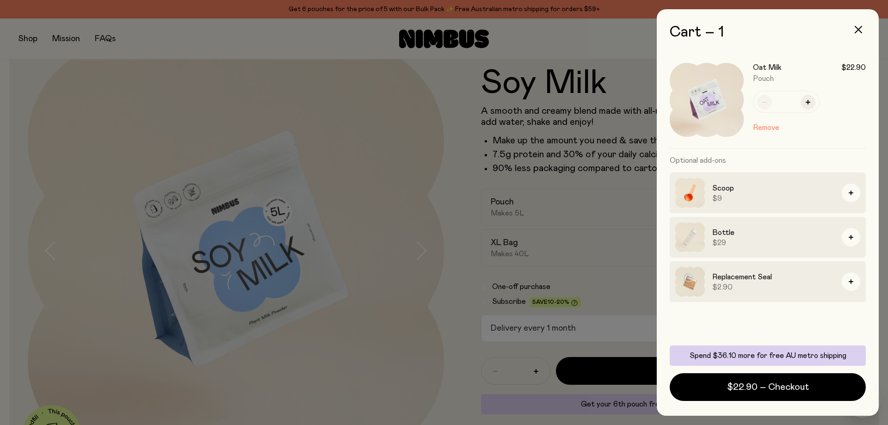
click at [584, 147] on div at bounding box center [444, 212] width 888 height 425
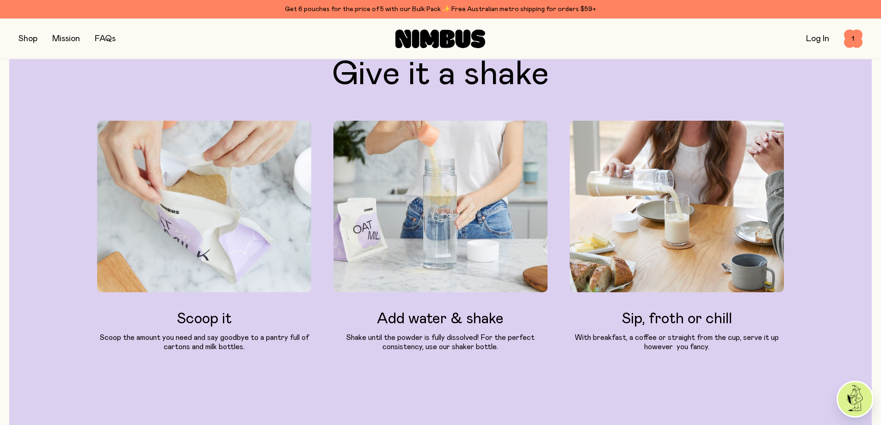
scroll to position [925, 0]
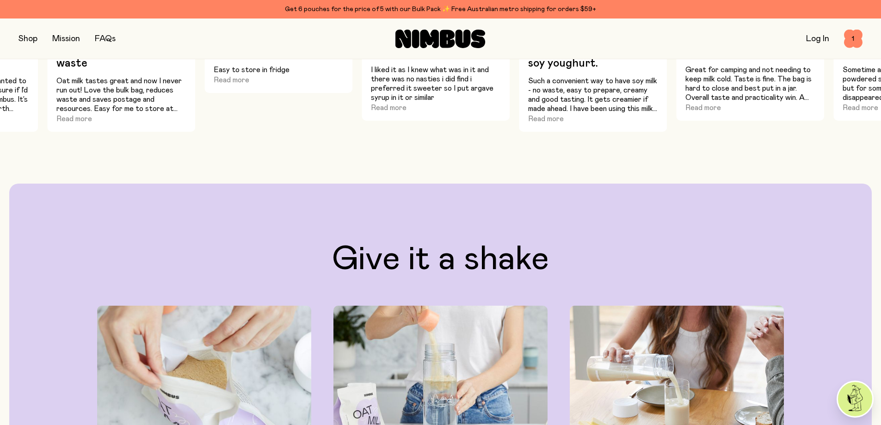
click at [32, 39] on button "button" at bounding box center [27, 38] width 19 height 13
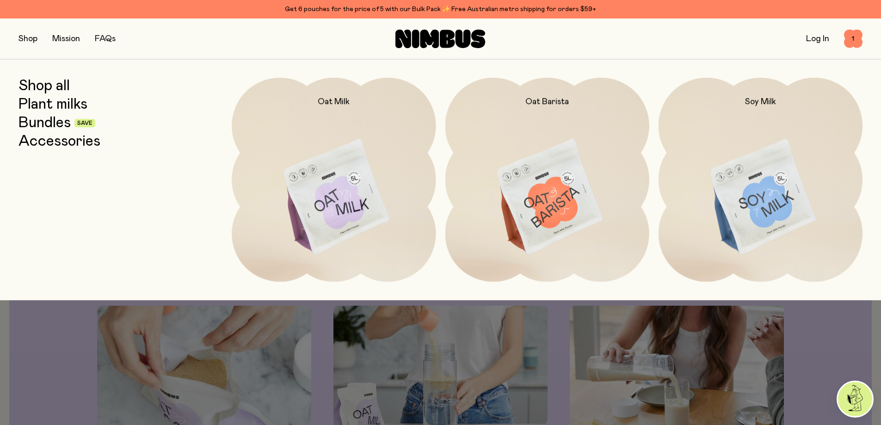
click at [47, 123] on link "Bundles" at bounding box center [44, 123] width 52 height 17
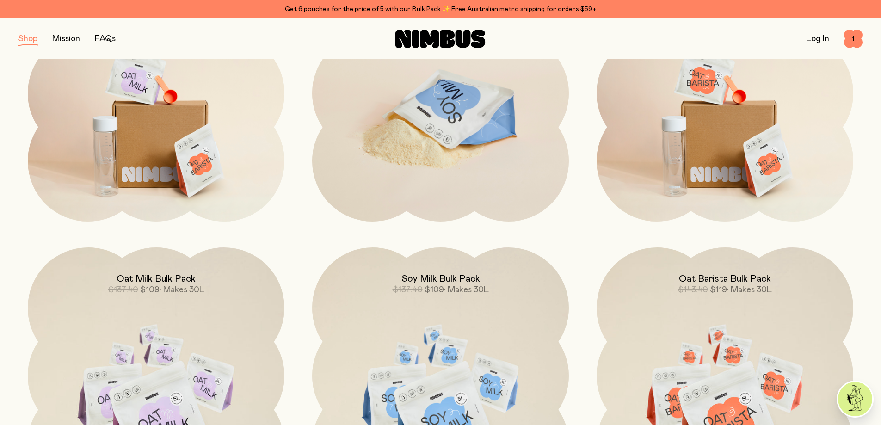
scroll to position [324, 0]
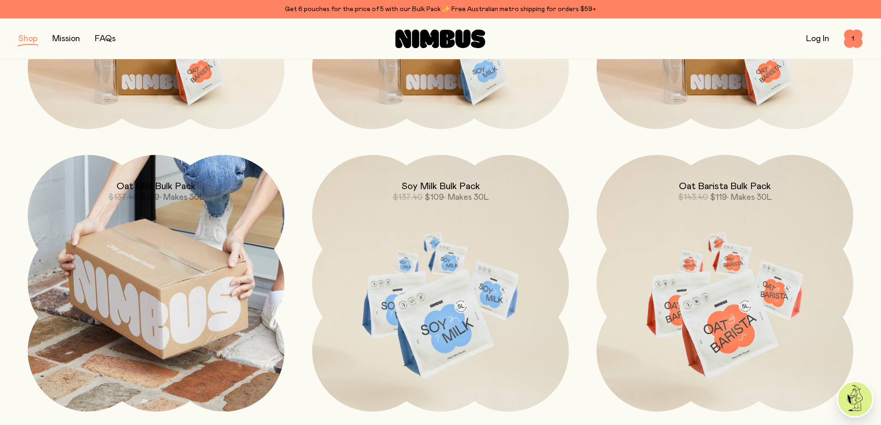
click at [157, 184] on h2 "Oat Milk Bulk Pack" at bounding box center [156, 186] width 79 height 11
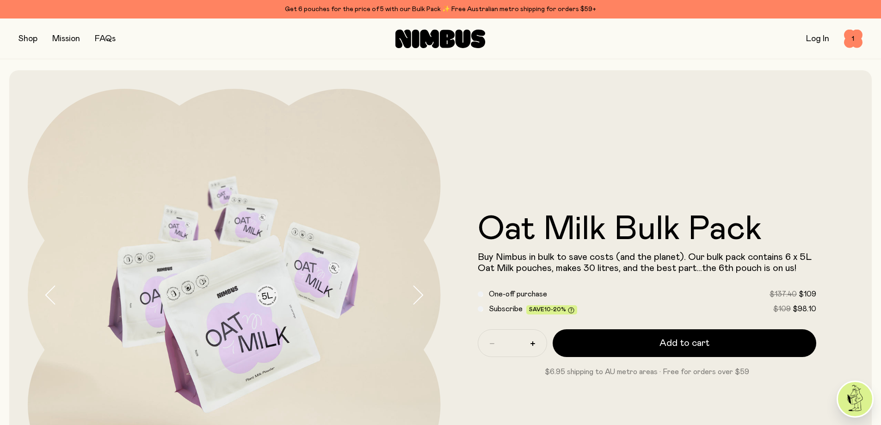
click at [28, 37] on button "button" at bounding box center [27, 38] width 19 height 13
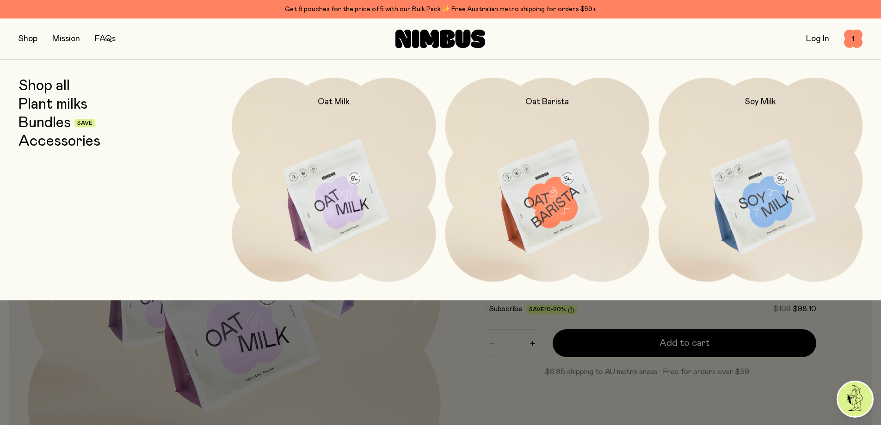
click at [59, 144] on link "Accessories" at bounding box center [59, 141] width 82 height 17
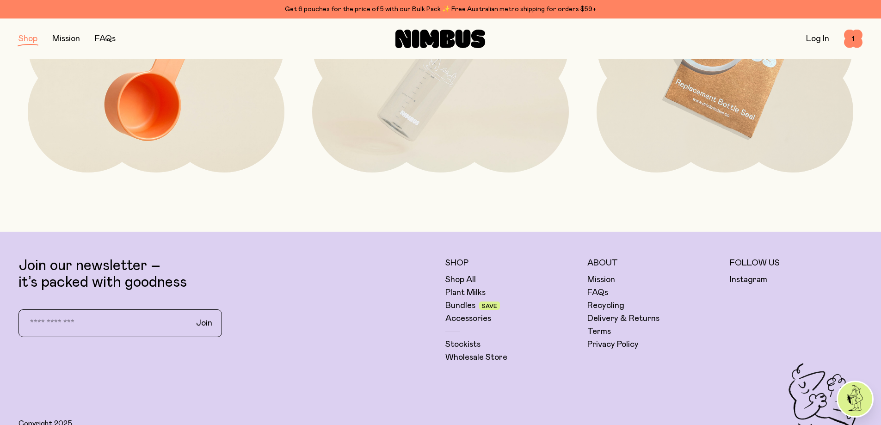
scroll to position [261, 0]
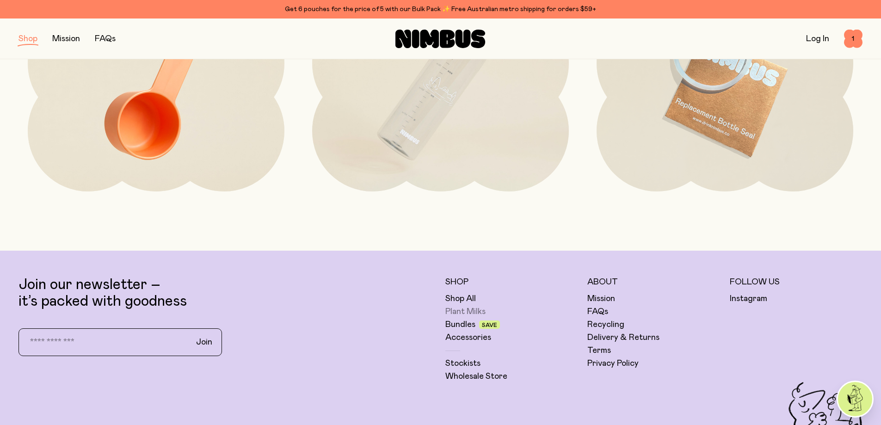
click at [467, 311] on link "Plant Milks" at bounding box center [465, 311] width 40 height 11
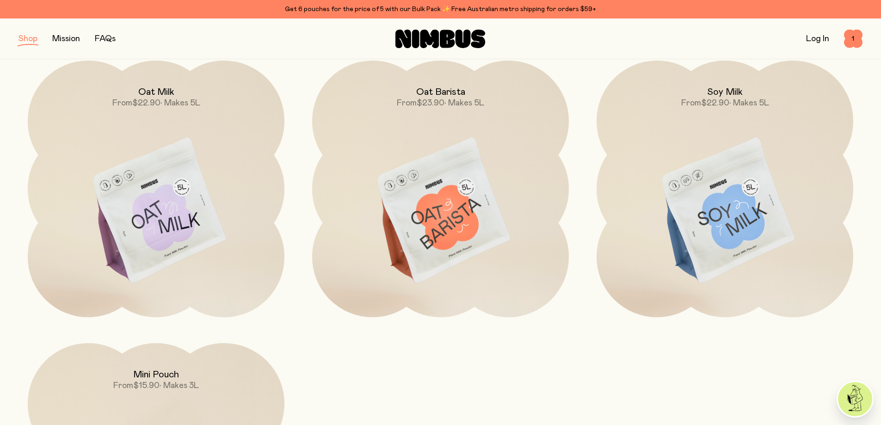
scroll to position [35, 0]
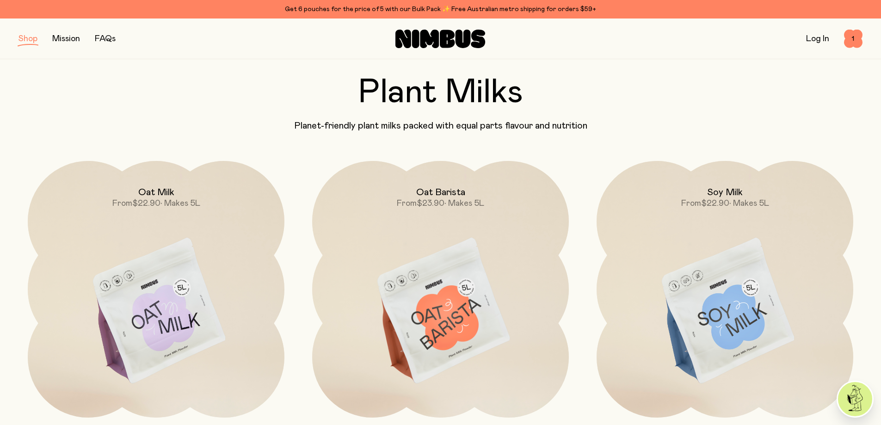
click at [30, 40] on button "button" at bounding box center [27, 38] width 19 height 13
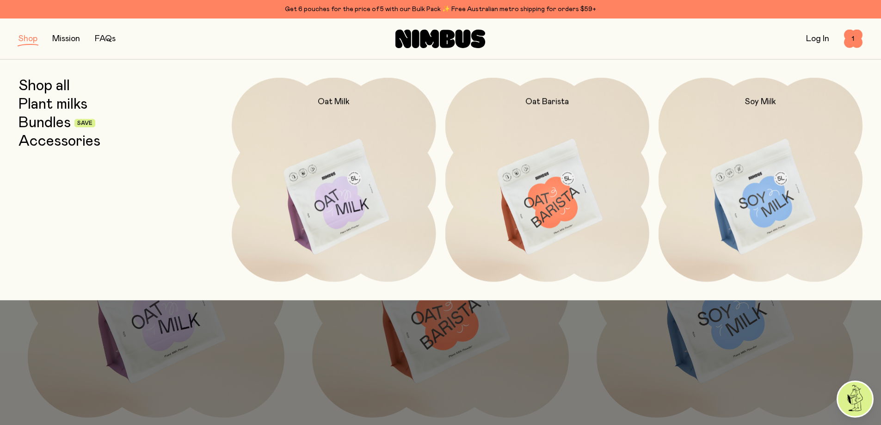
click at [53, 124] on link "Bundles" at bounding box center [44, 123] width 52 height 17
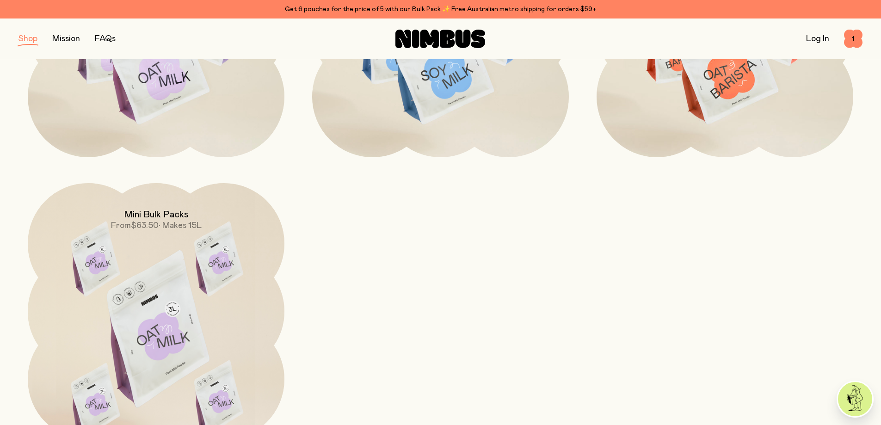
scroll to position [647, 0]
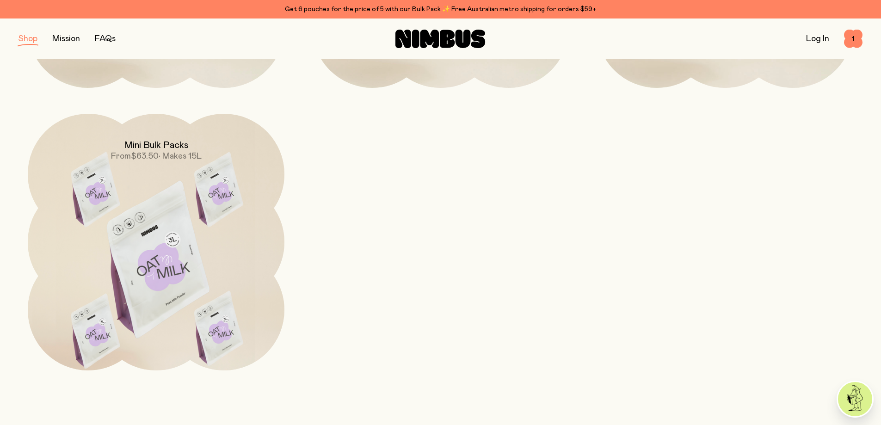
click at [152, 141] on h2 "Mini Bulk Packs" at bounding box center [156, 145] width 65 height 11
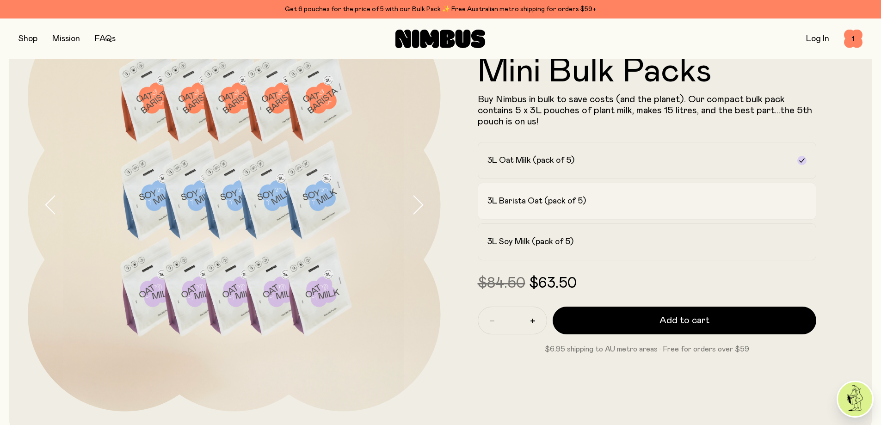
scroll to position [92, 0]
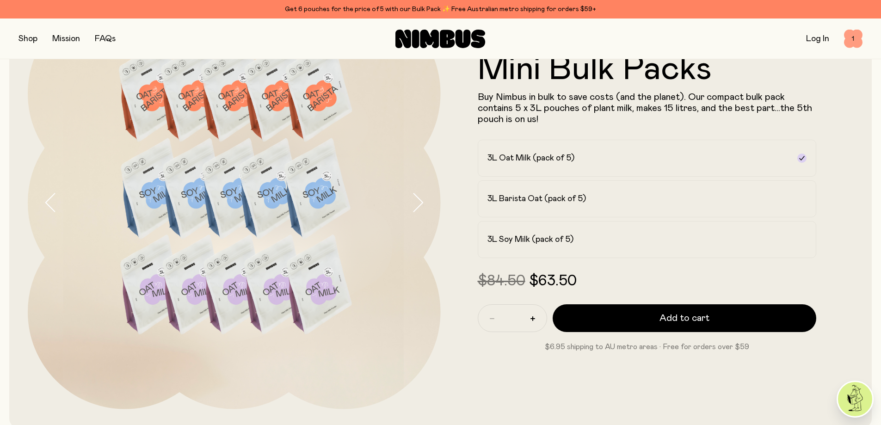
click at [857, 40] on span "1" at bounding box center [853, 39] width 18 height 18
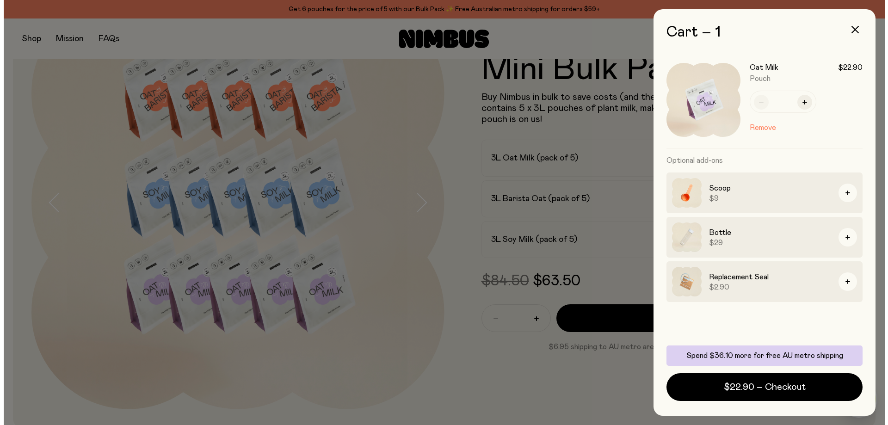
scroll to position [0, 0]
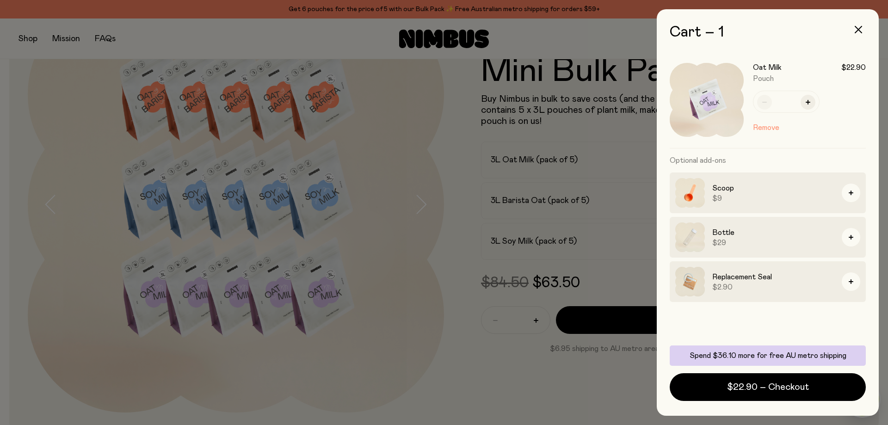
click at [768, 127] on button "Remove" at bounding box center [766, 127] width 26 height 11
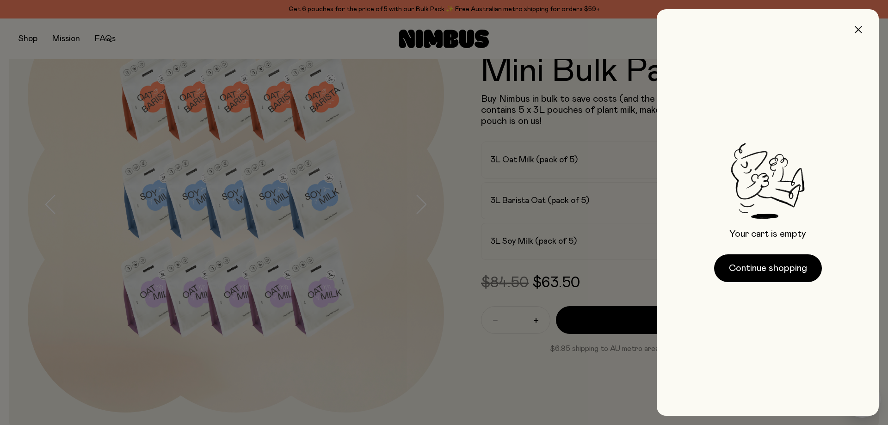
click at [858, 31] on icon "button" at bounding box center [857, 29] width 7 height 7
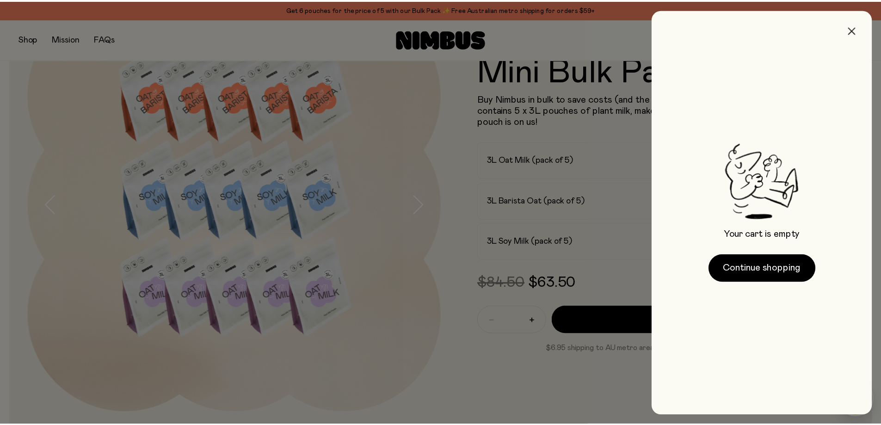
scroll to position [92, 0]
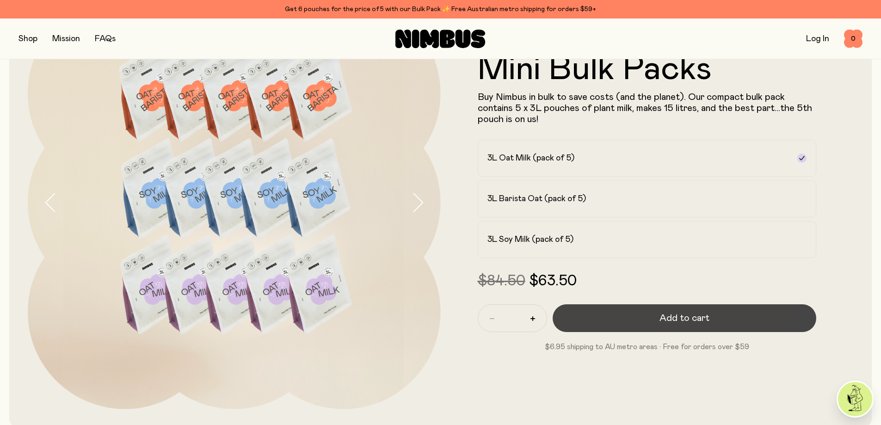
click at [670, 317] on span "Add to cart" at bounding box center [684, 318] width 50 height 13
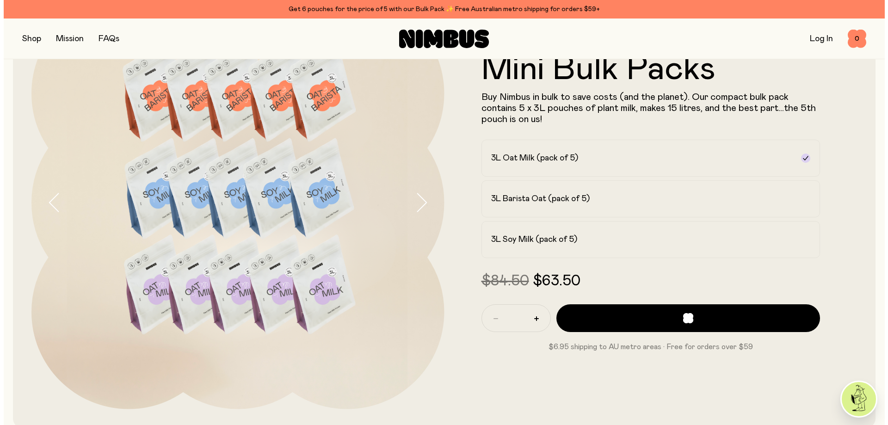
scroll to position [0, 0]
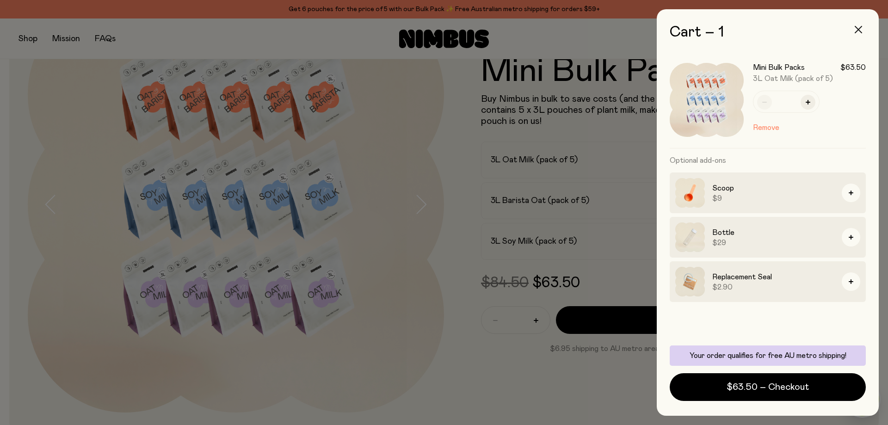
click at [860, 29] on icon "button" at bounding box center [857, 29] width 7 height 7
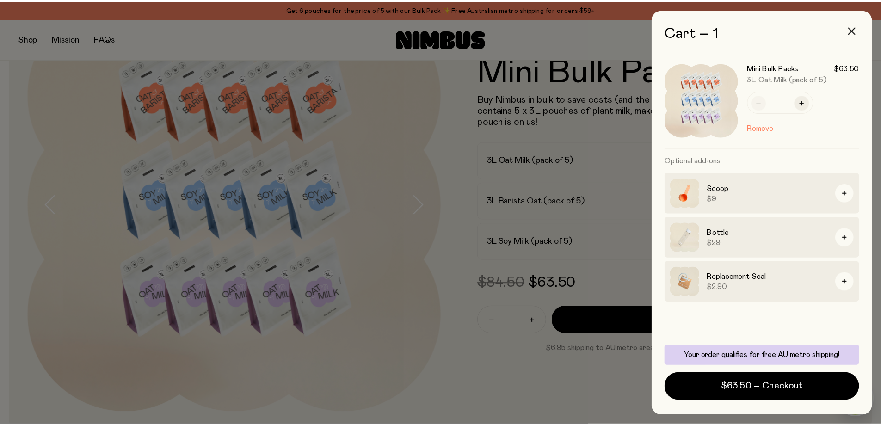
scroll to position [92, 0]
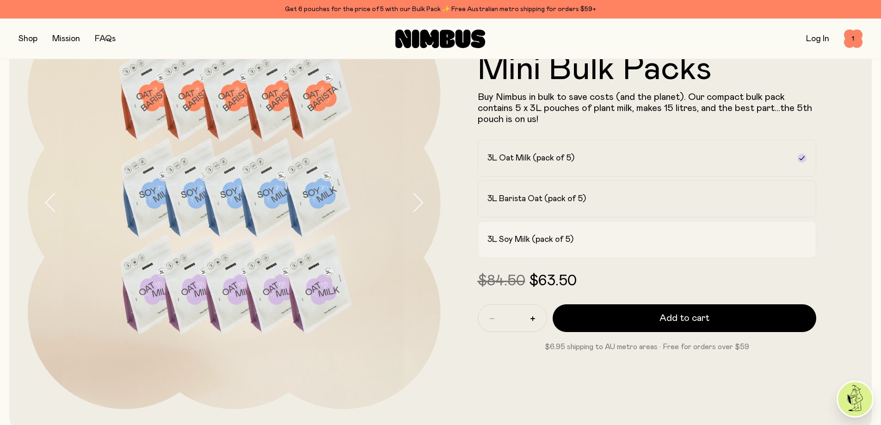
click at [564, 240] on h2 "3L Soy Milk (pack of 5)" at bounding box center [530, 239] width 86 height 11
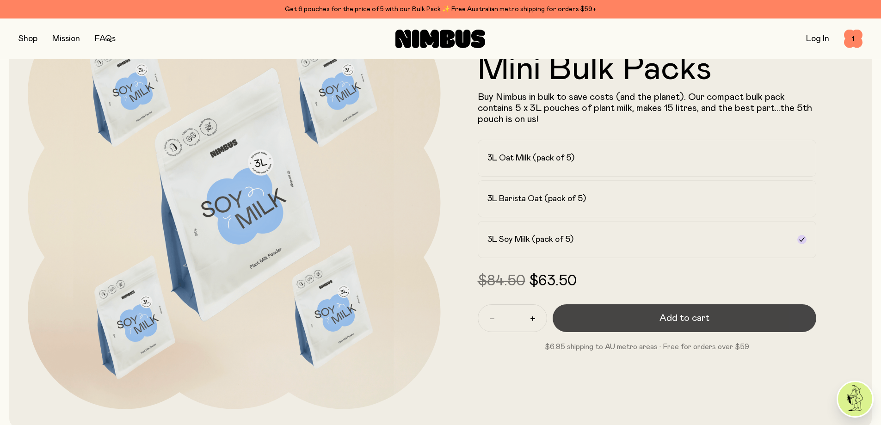
click at [674, 317] on span "Add to cart" at bounding box center [684, 318] width 50 height 13
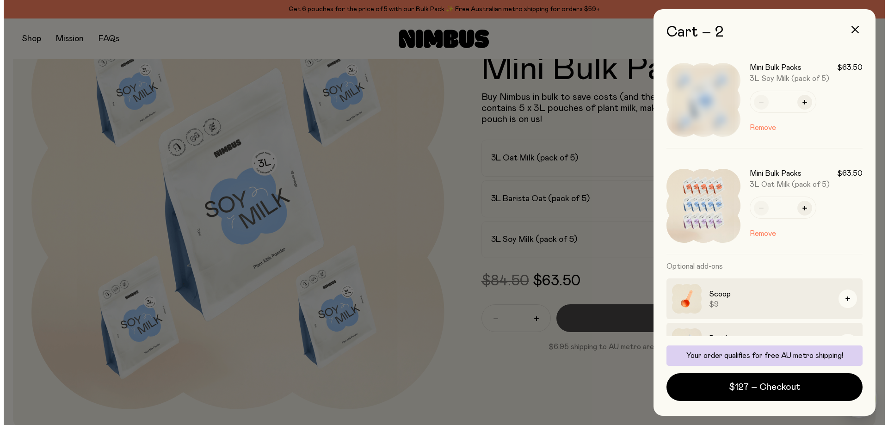
scroll to position [0, 0]
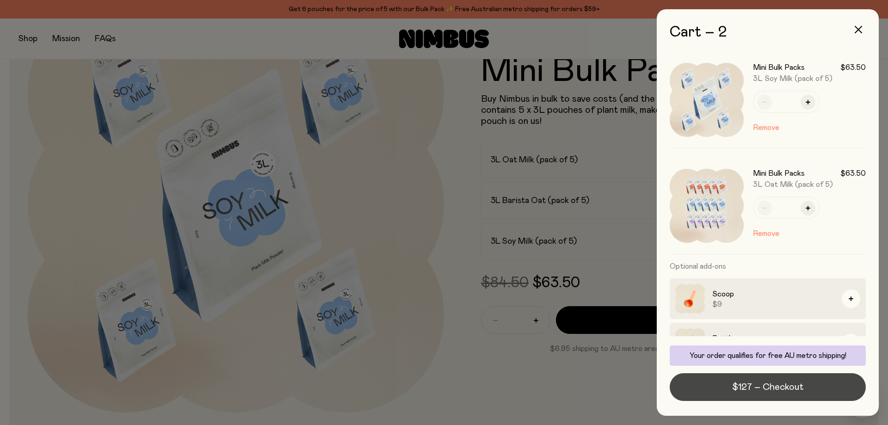
click at [768, 386] on span "$127 – Checkout" at bounding box center [767, 387] width 71 height 13
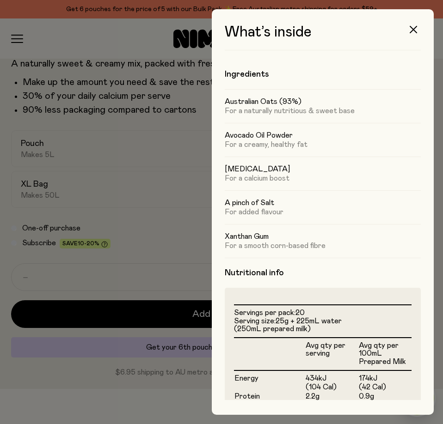
scroll to position [182, 0]
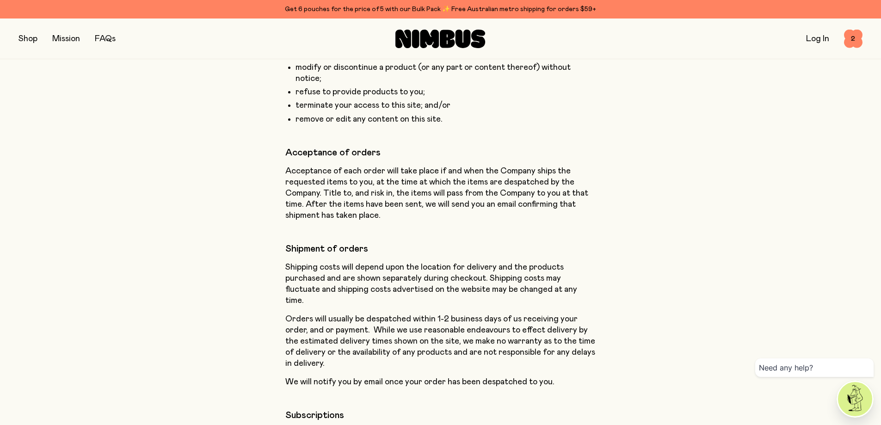
scroll to position [2580, 0]
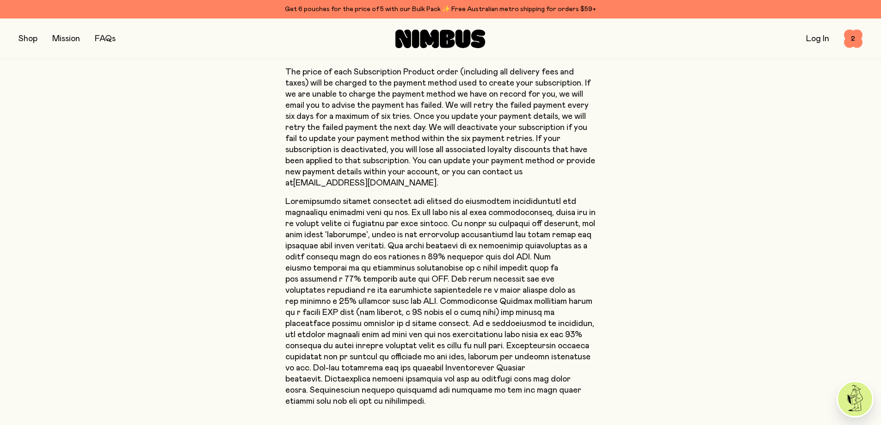
click at [25, 36] on button "button" at bounding box center [27, 38] width 19 height 13
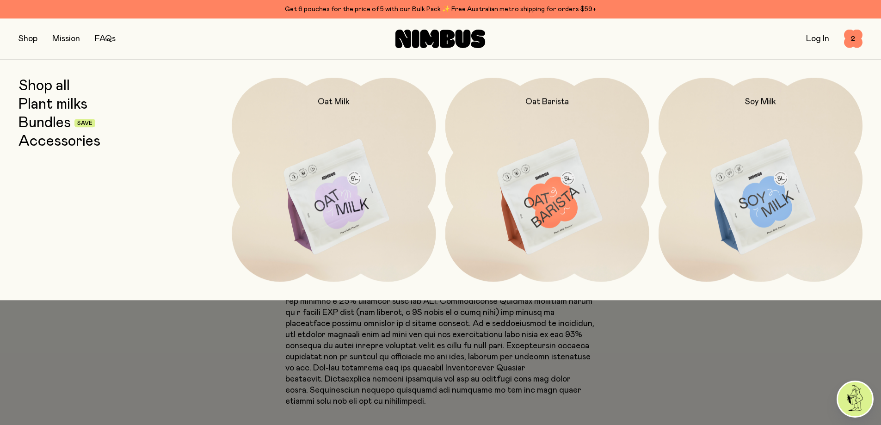
click at [70, 36] on link "Mission" at bounding box center [66, 39] width 28 height 8
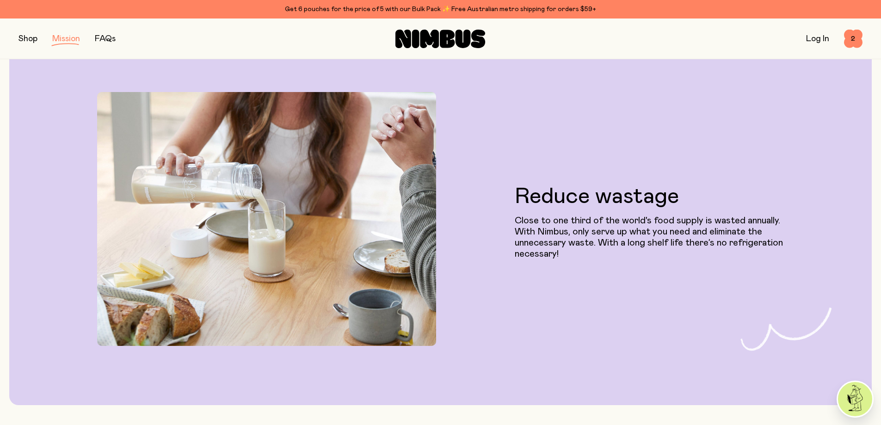
scroll to position [1202, 0]
